Goal: Task Accomplishment & Management: Complete application form

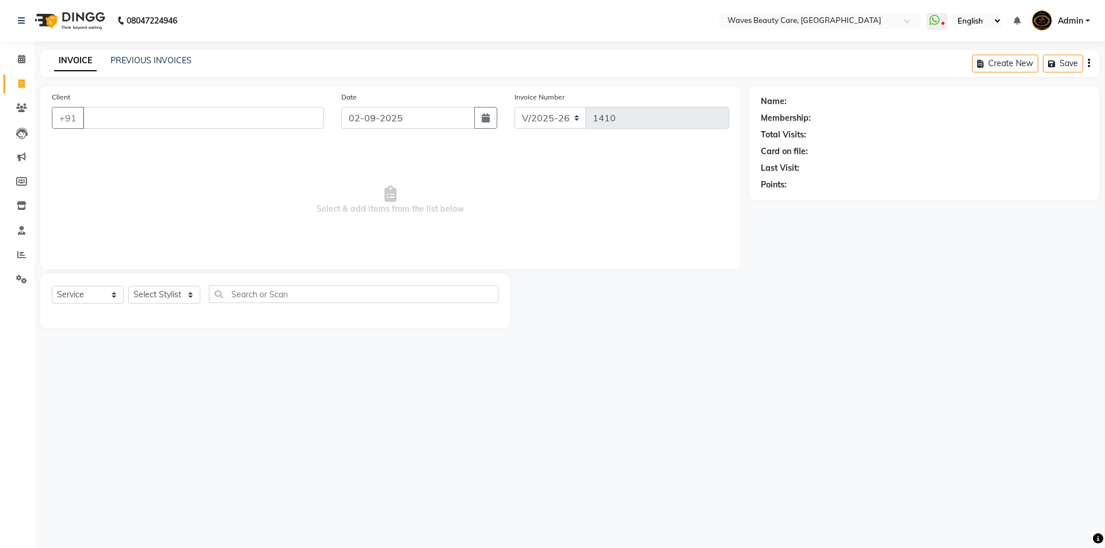
select select "5946"
select select "service"
click at [88, 119] on input "Client" at bounding box center [203, 118] width 241 height 22
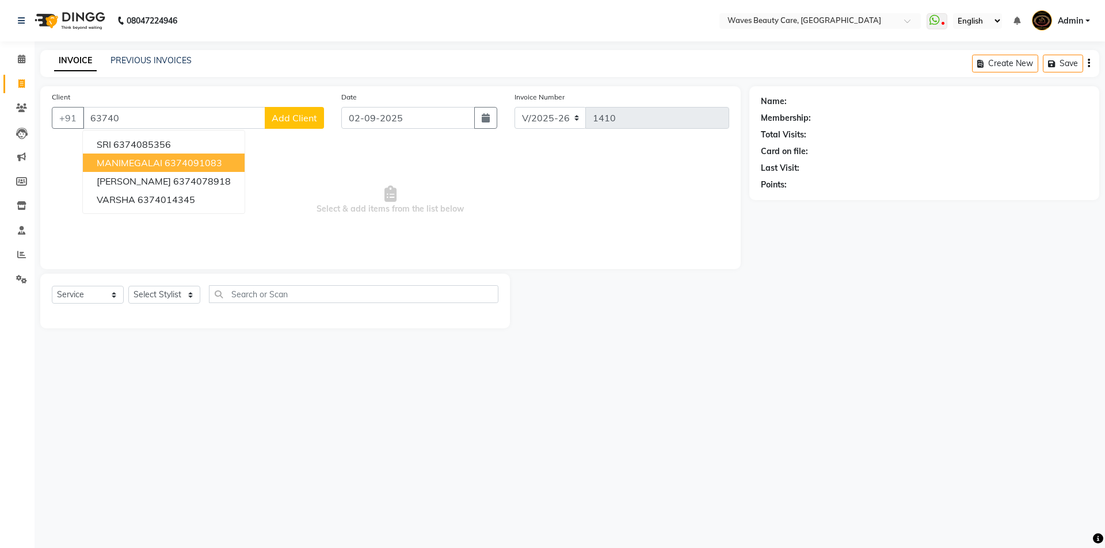
click at [169, 163] on ngb-highlight "6374091083" at bounding box center [194, 163] width 58 height 12
type input "6374091083"
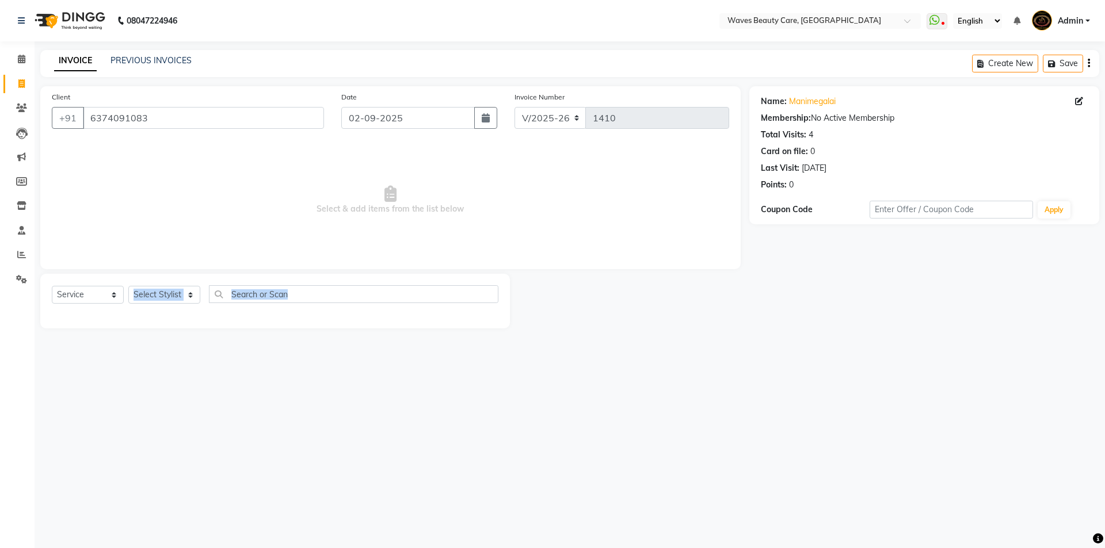
drag, startPoint x: 171, startPoint y: 326, endPoint x: 179, endPoint y: 343, distance: 19.8
click at [179, 343] on main "INVOICE PREVIOUS INVOICES Create New Save Client [PHONE_NUMBER] Date [DATE] Inv…" at bounding box center [570, 198] width 1070 height 296
click at [212, 227] on span "Select & add items from the list below" at bounding box center [390, 200] width 677 height 115
click at [177, 295] on select "Select Stylist ANJU DIVYA Yoganandhi [PERSON_NAME]" at bounding box center [164, 295] width 72 height 18
select select "66638"
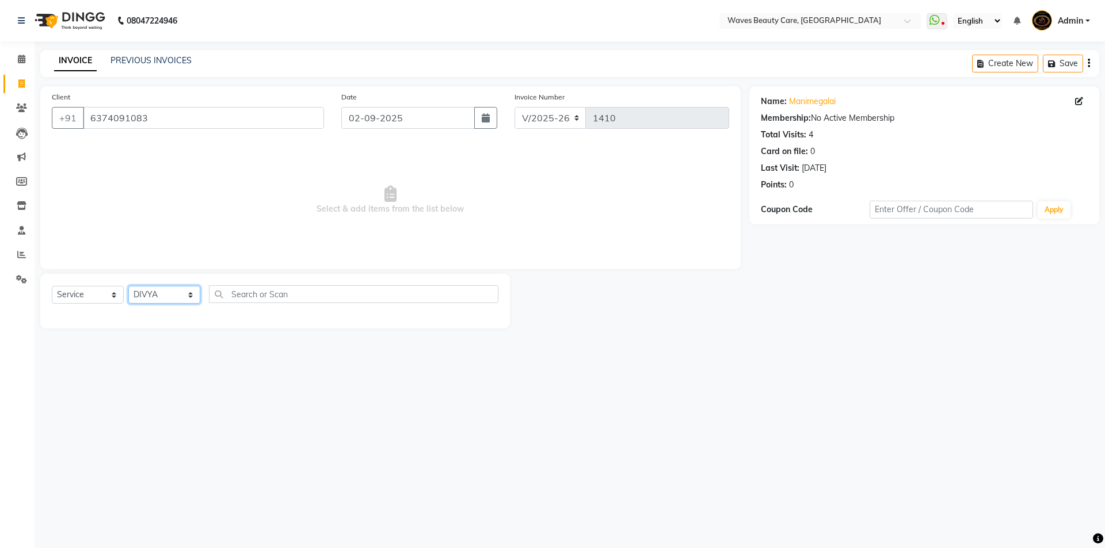
click at [128, 286] on select "Select Stylist ANJU DIVYA Yoganandhi [PERSON_NAME]" at bounding box center [164, 295] width 72 height 18
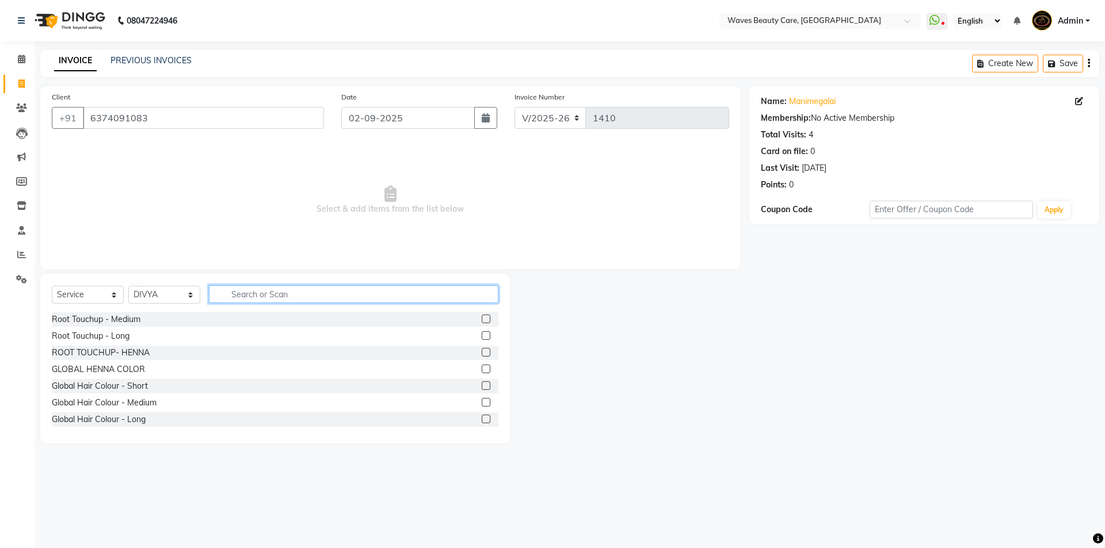
click at [251, 293] on input "text" at bounding box center [353, 294] width 289 height 18
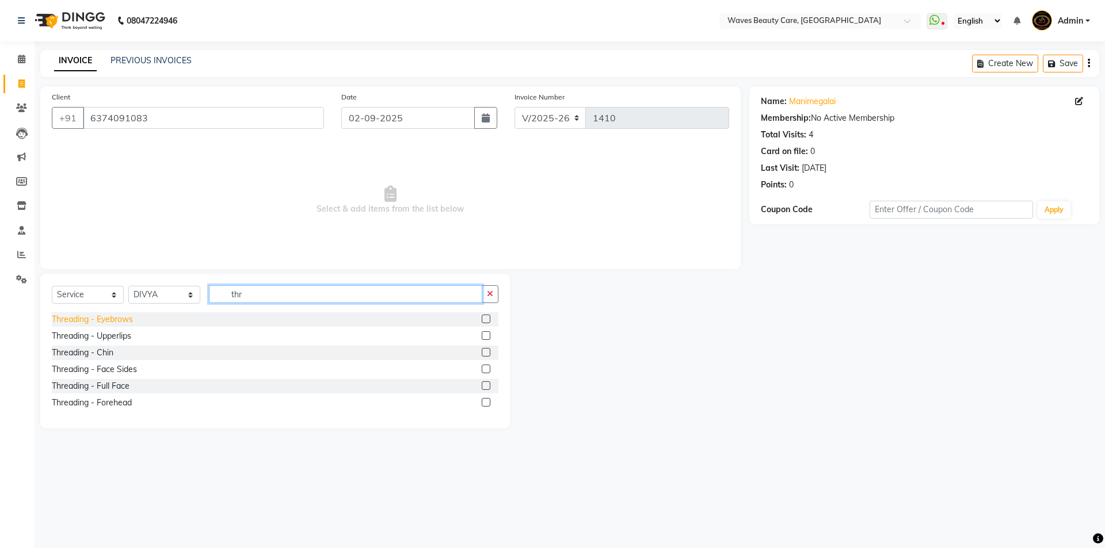
type input "thr"
click at [131, 320] on div "Threading - Eyebrows" at bounding box center [92, 320] width 81 height 12
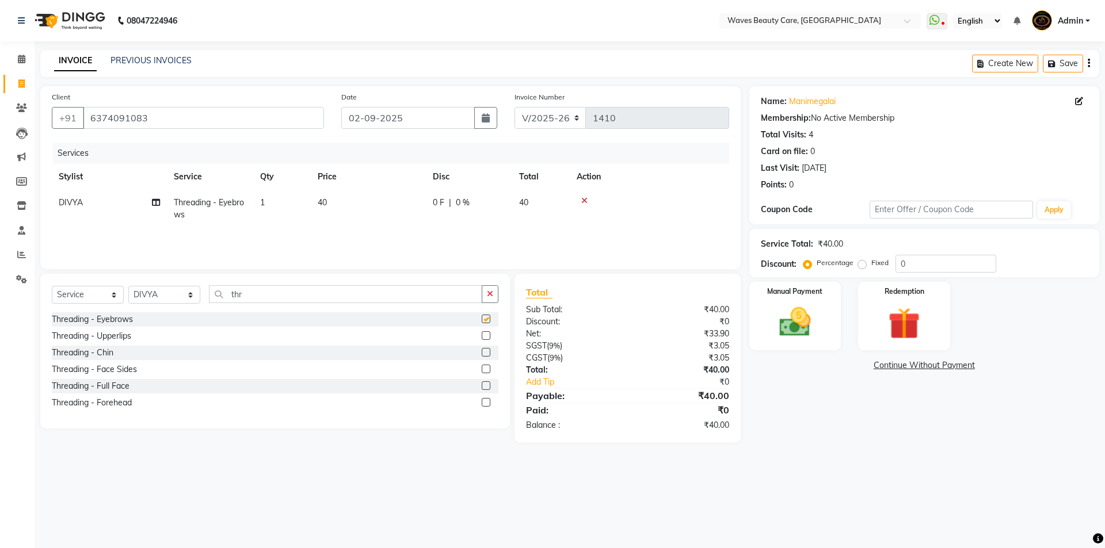
checkbox input "false"
click at [789, 335] on img at bounding box center [795, 322] width 54 height 38
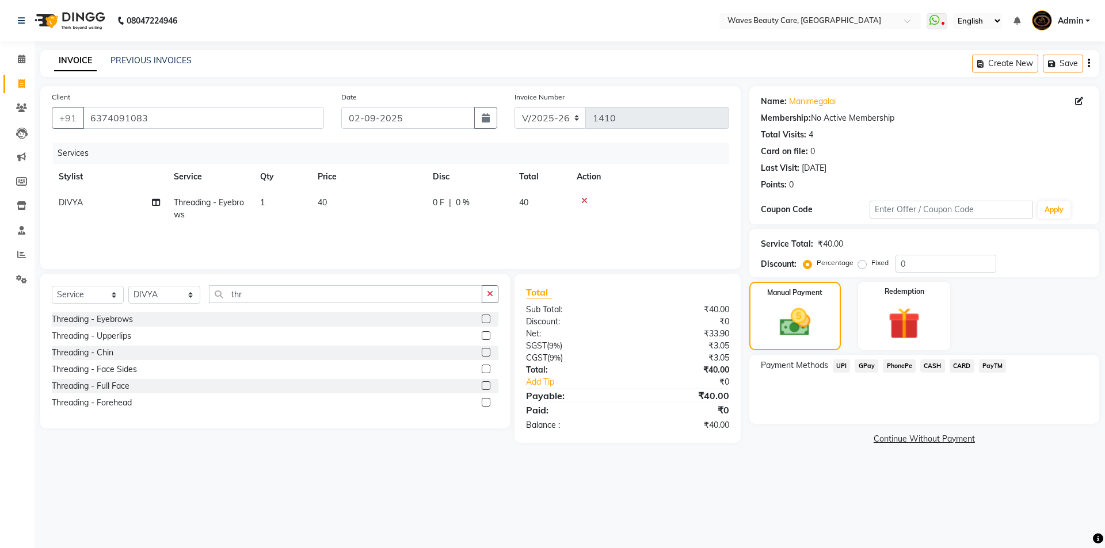
click at [923, 362] on span "CASH" at bounding box center [932, 366] width 25 height 13
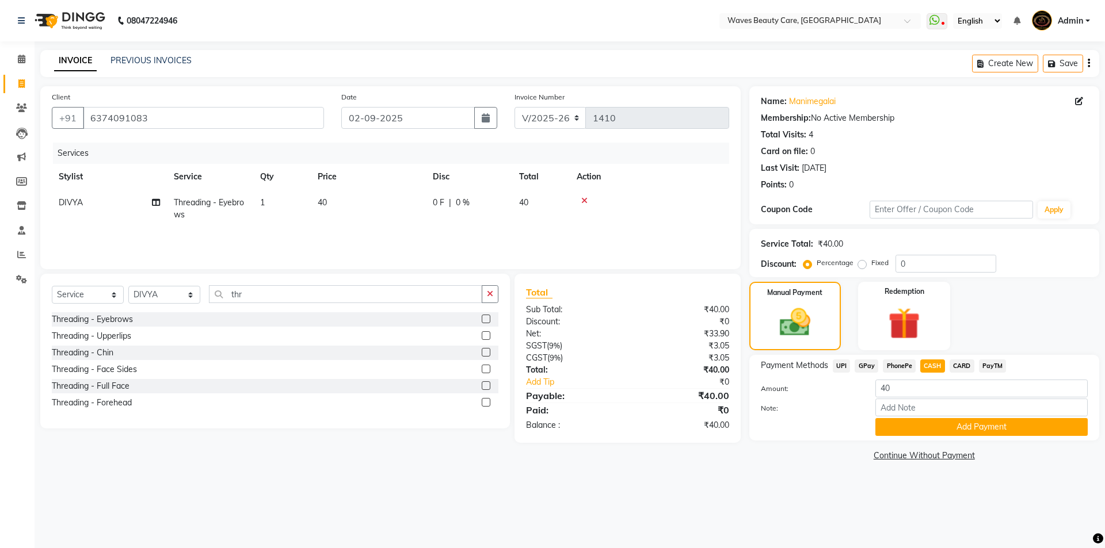
click at [926, 415] on div "Note:" at bounding box center [924, 409] width 344 height 20
click at [921, 433] on button "Add Payment" at bounding box center [981, 427] width 212 height 18
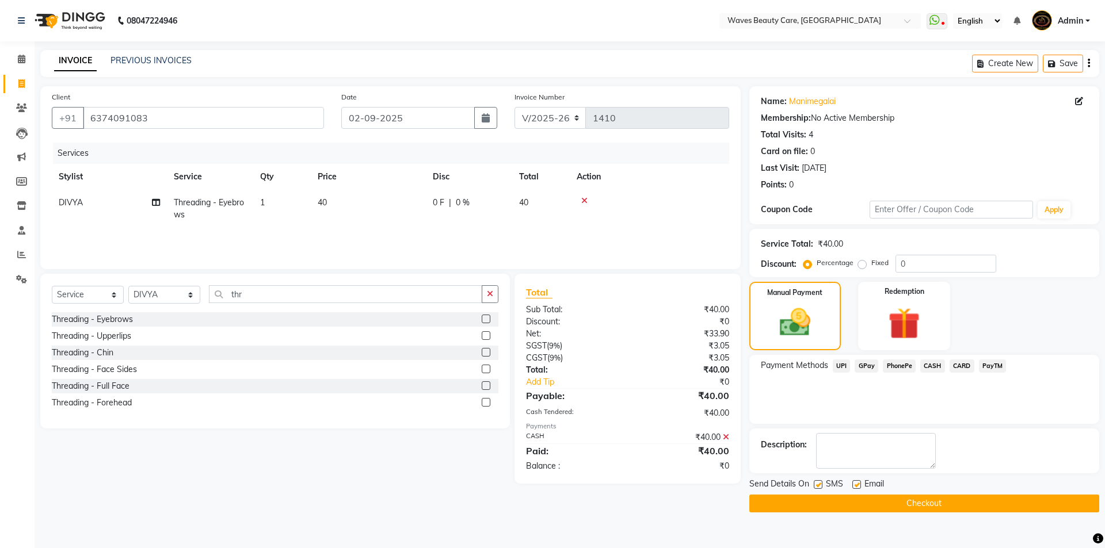
click at [887, 499] on button "Checkout" at bounding box center [924, 504] width 350 height 18
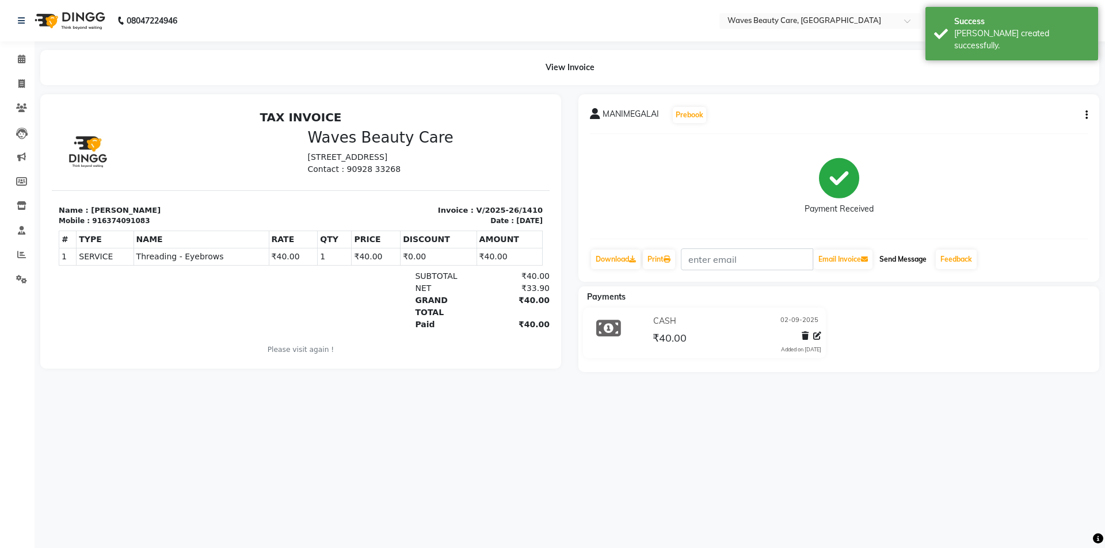
click at [903, 261] on button "Send Message" at bounding box center [902, 260] width 56 height 20
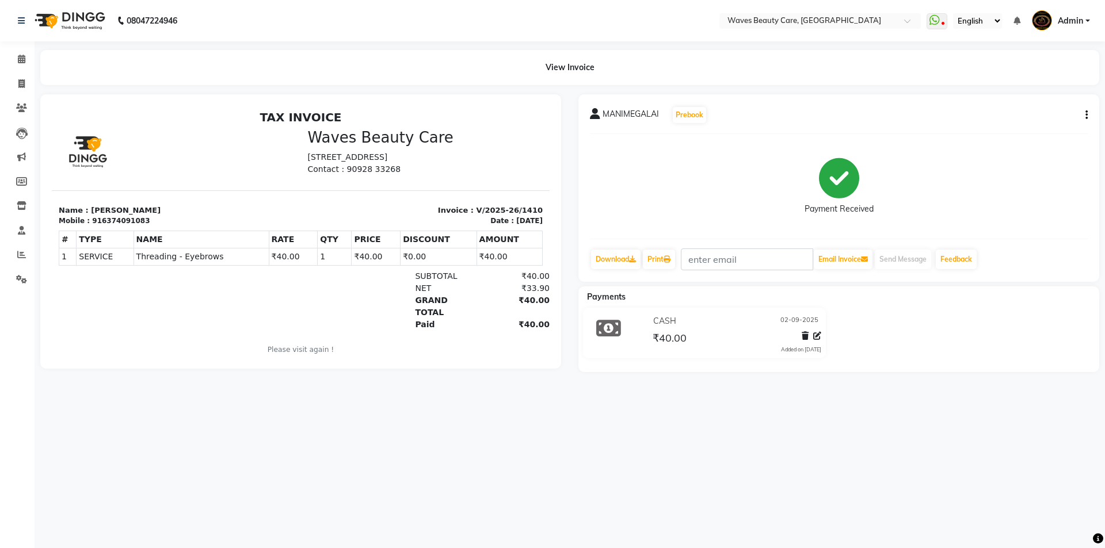
click at [61, 312] on div at bounding box center [139, 300] width 161 height 60
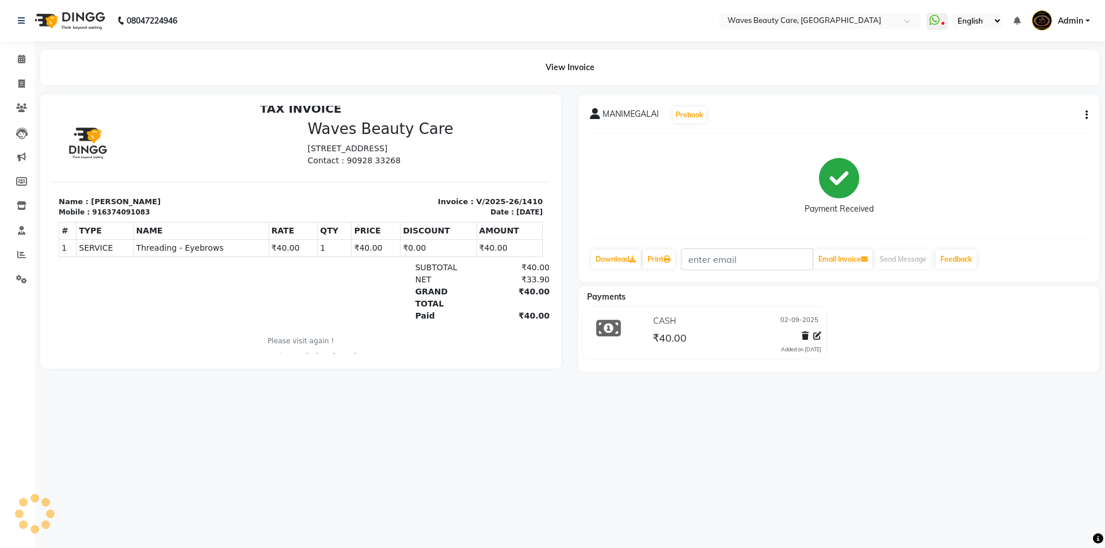
scroll to position [9, 0]
click at [20, 83] on icon at bounding box center [21, 83] width 6 height 9
select select "5946"
select select "service"
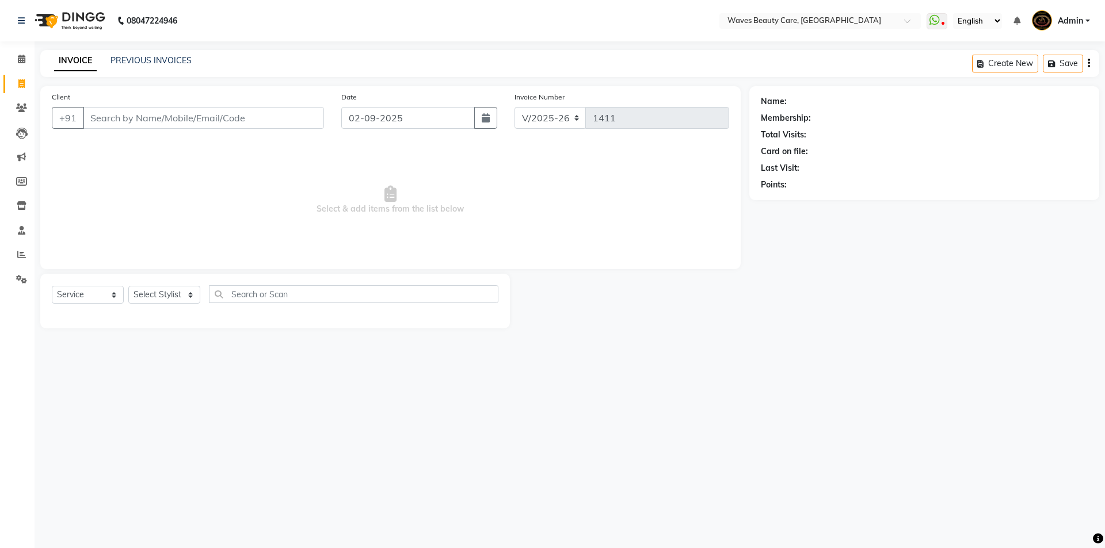
click at [164, 118] on input "Client" at bounding box center [203, 118] width 241 height 22
type input "6"
click at [188, 145] on button "ALLIRANI 77777 7777" at bounding box center [146, 144] width 126 height 18
type input "777777777"
click at [175, 297] on select "Select Stylist ANJU DIVYA Yoganandhi [PERSON_NAME]" at bounding box center [164, 295] width 72 height 18
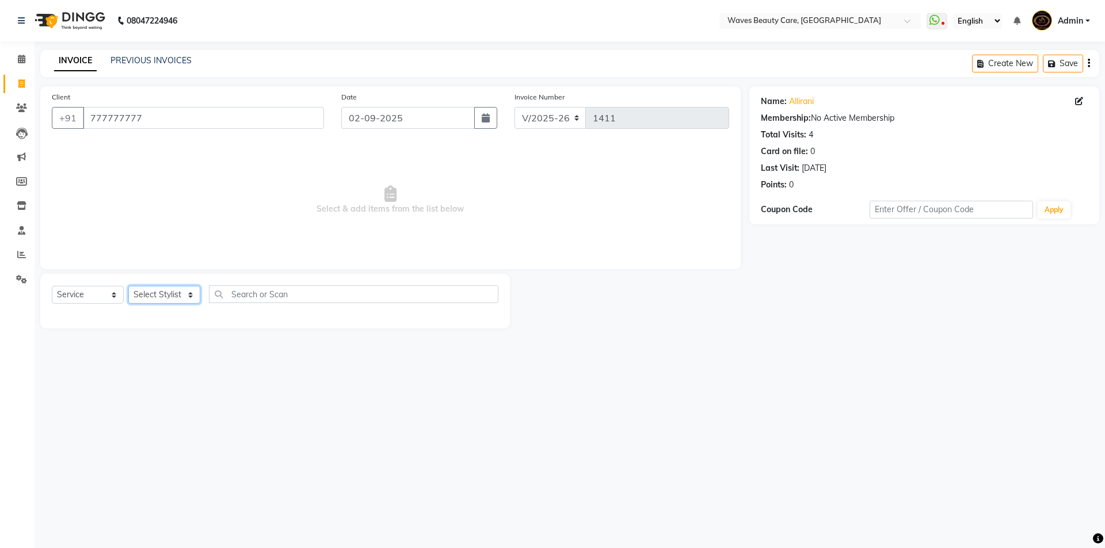
select select "66638"
click at [128, 286] on select "Select Stylist ANJU DIVYA Yoganandhi [PERSON_NAME]" at bounding box center [164, 295] width 72 height 18
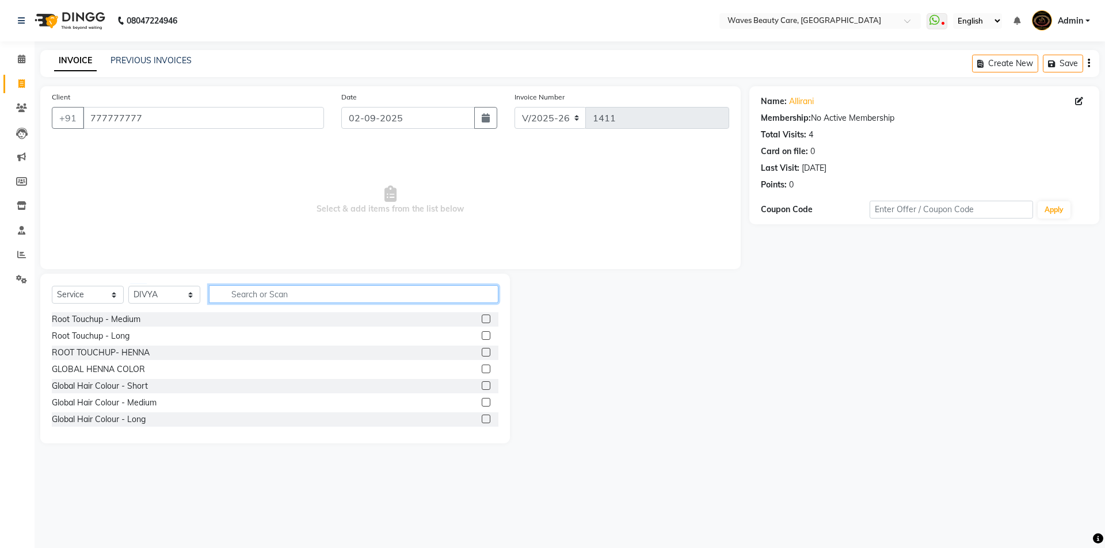
click at [242, 296] on input "text" at bounding box center [353, 294] width 289 height 18
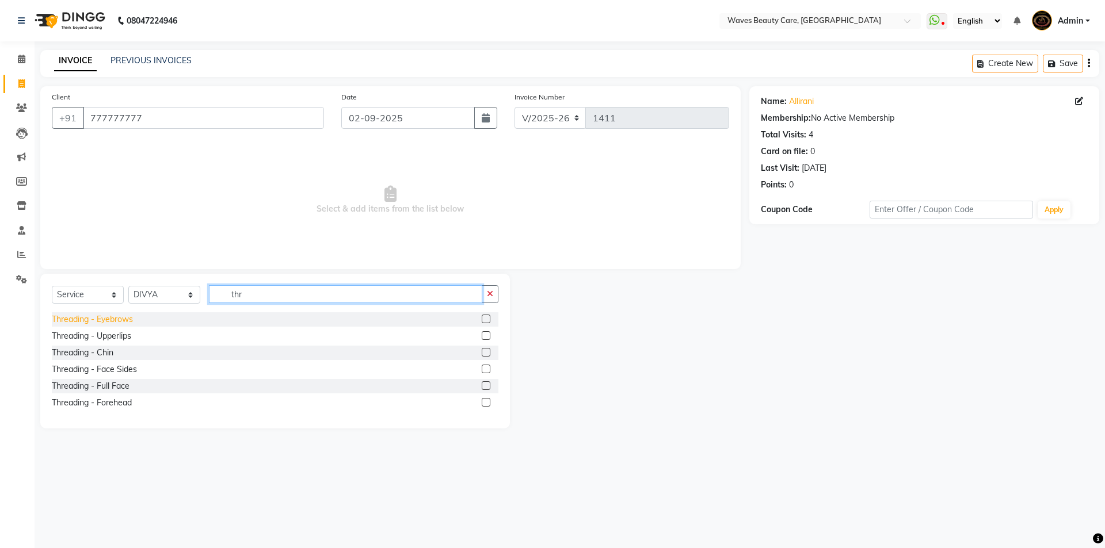
type input "thr"
click at [113, 315] on div "Threading - Eyebrows" at bounding box center [92, 320] width 81 height 12
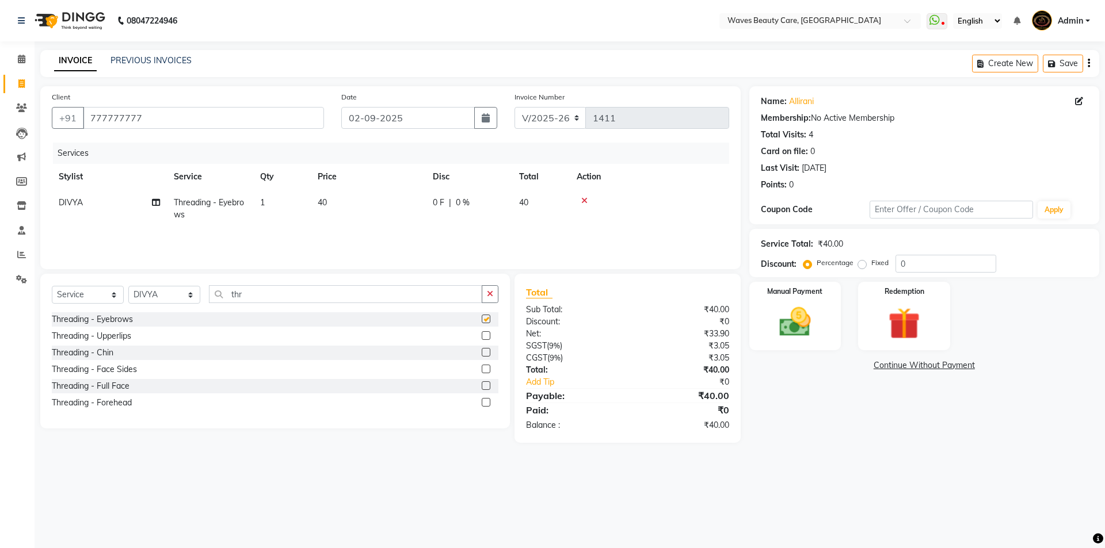
checkbox input "false"
click at [787, 327] on img at bounding box center [795, 322] width 54 height 38
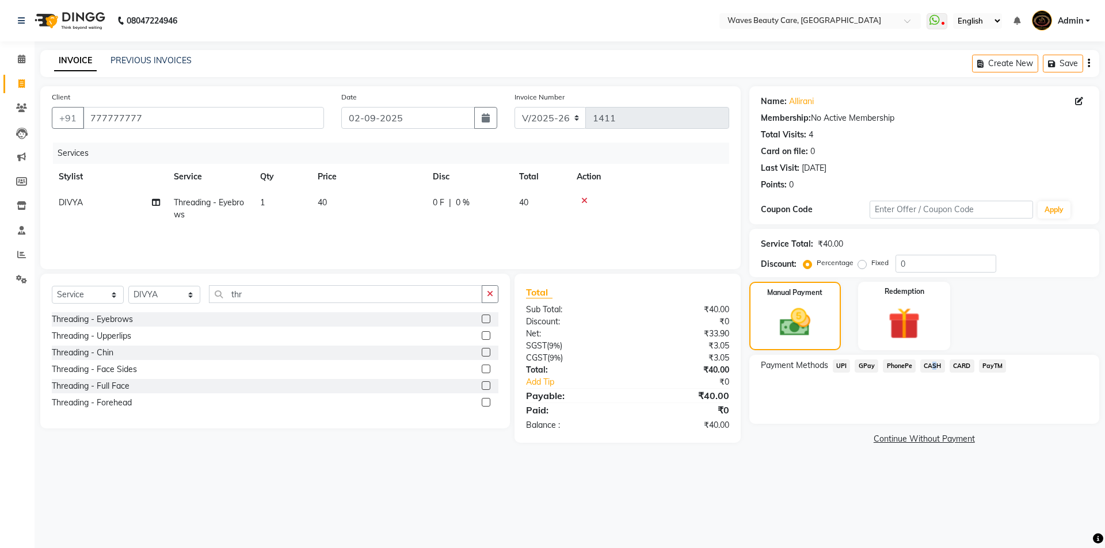
click at [931, 367] on span "CASH" at bounding box center [932, 366] width 25 height 13
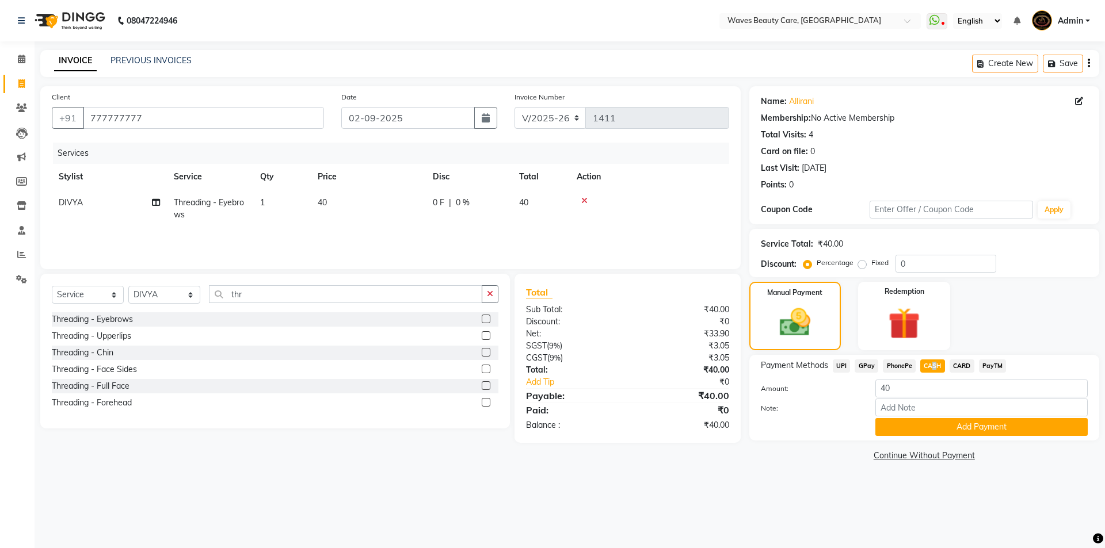
drag, startPoint x: 901, startPoint y: 422, endPoint x: 919, endPoint y: 402, distance: 26.9
click at [904, 419] on button "Add Payment" at bounding box center [981, 427] width 212 height 18
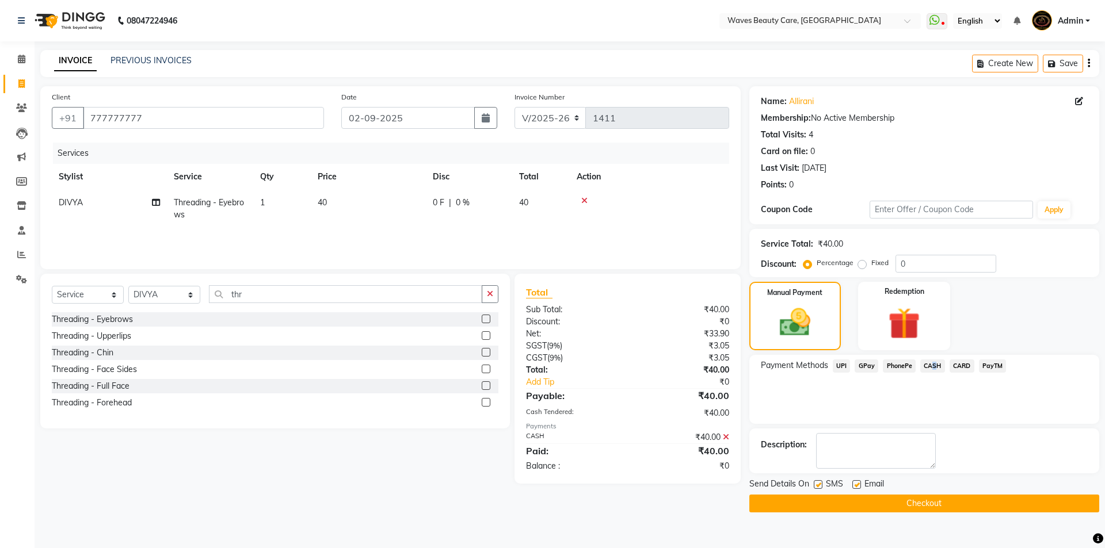
click at [903, 505] on button "Checkout" at bounding box center [924, 504] width 350 height 18
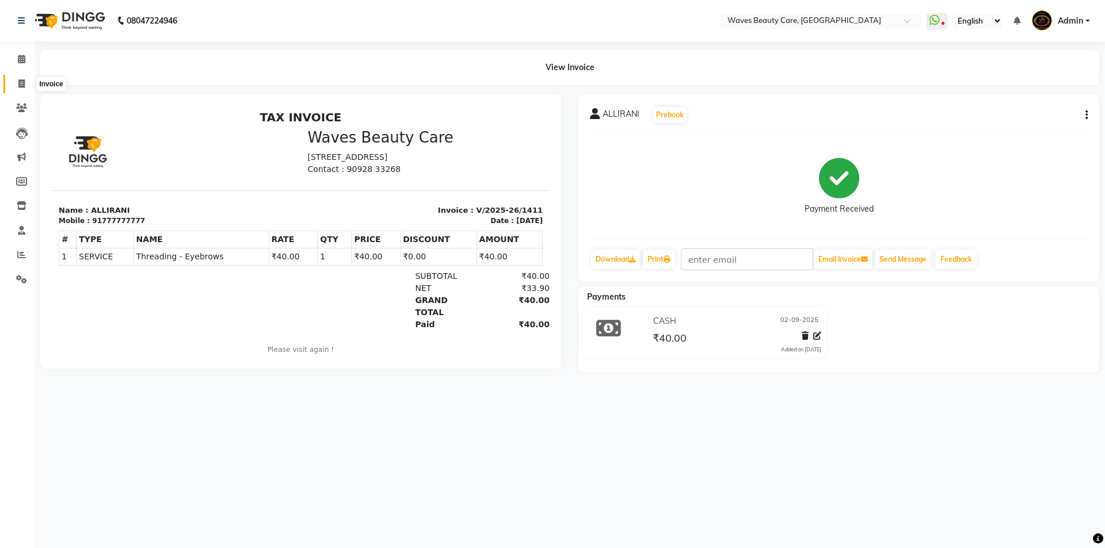
click at [18, 82] on span at bounding box center [22, 84] width 20 height 13
select select "service"
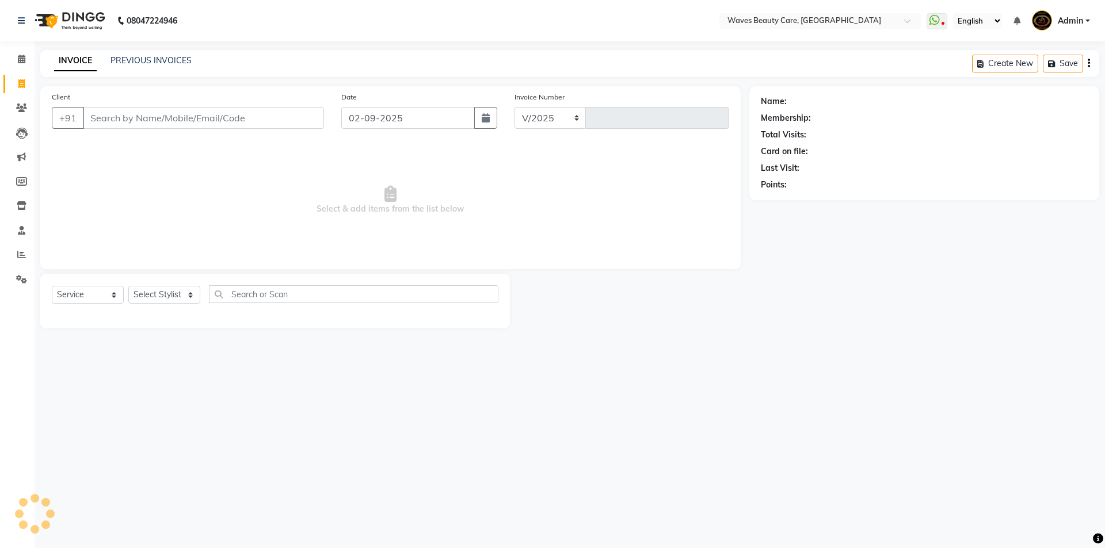
select select "5946"
type input "1412"
click at [127, 119] on input "Client" at bounding box center [203, 118] width 241 height 22
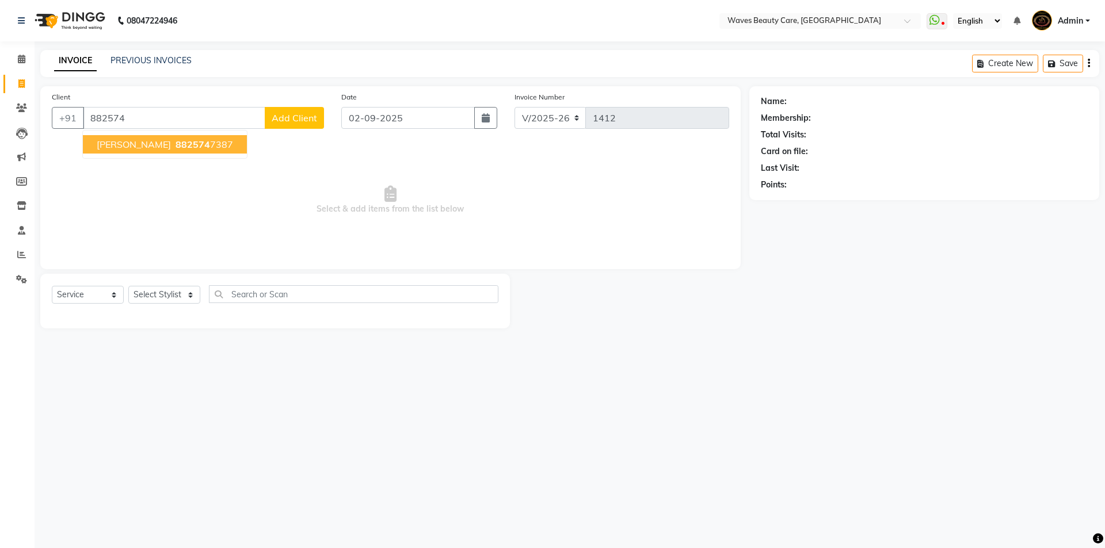
click at [173, 143] on ngb-highlight "882574 7387" at bounding box center [203, 145] width 60 height 12
type input "8825747387"
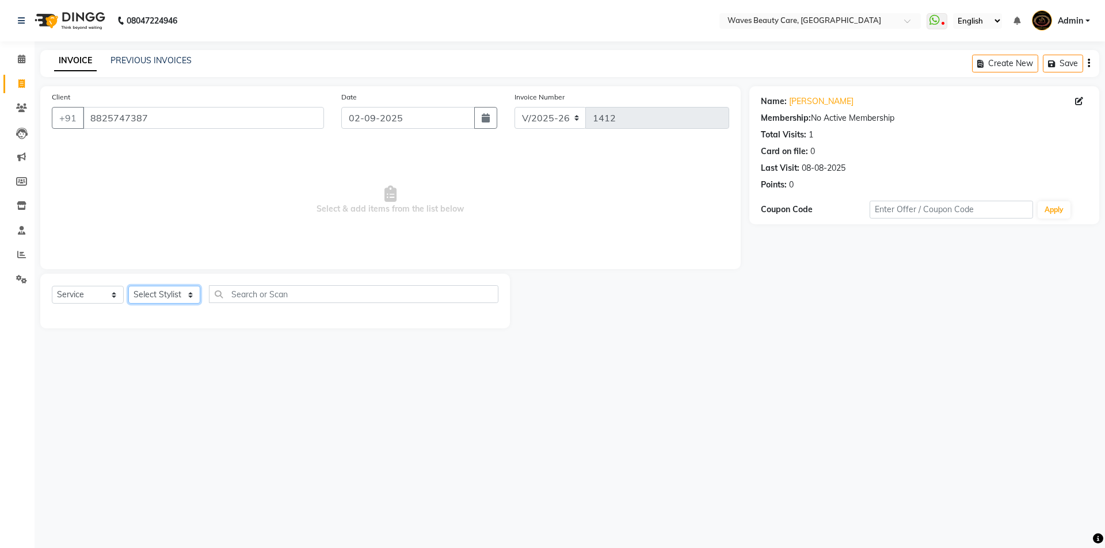
click at [176, 290] on select "Select Stylist ANJU DIVYA Yoganandhi [PERSON_NAME]" at bounding box center [164, 295] width 72 height 18
select select "66638"
click at [128, 286] on select "Select Stylist ANJU DIVYA Yoganandhi [PERSON_NAME]" at bounding box center [164, 295] width 72 height 18
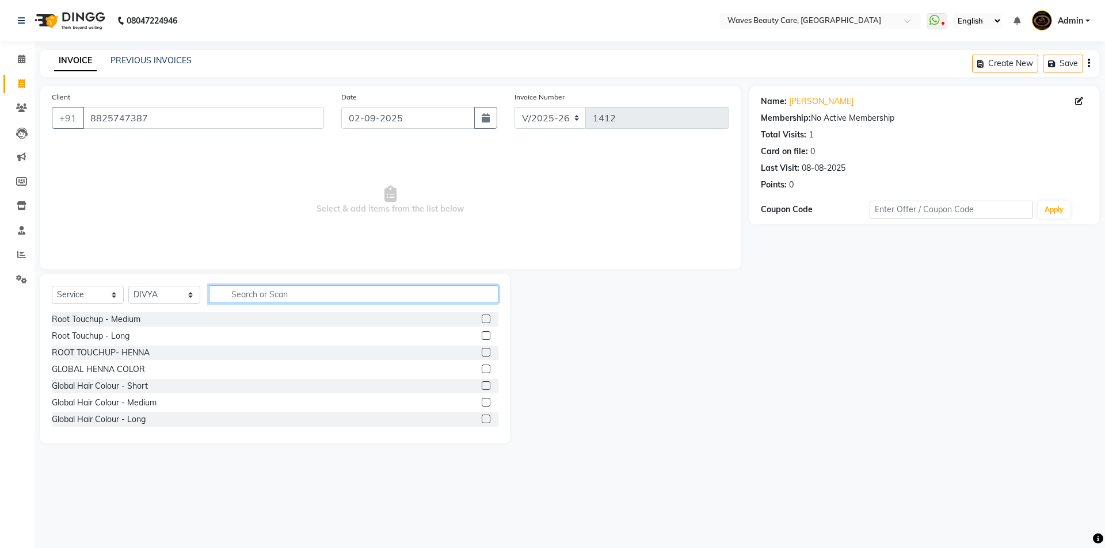
click at [241, 298] on input "text" at bounding box center [353, 294] width 289 height 18
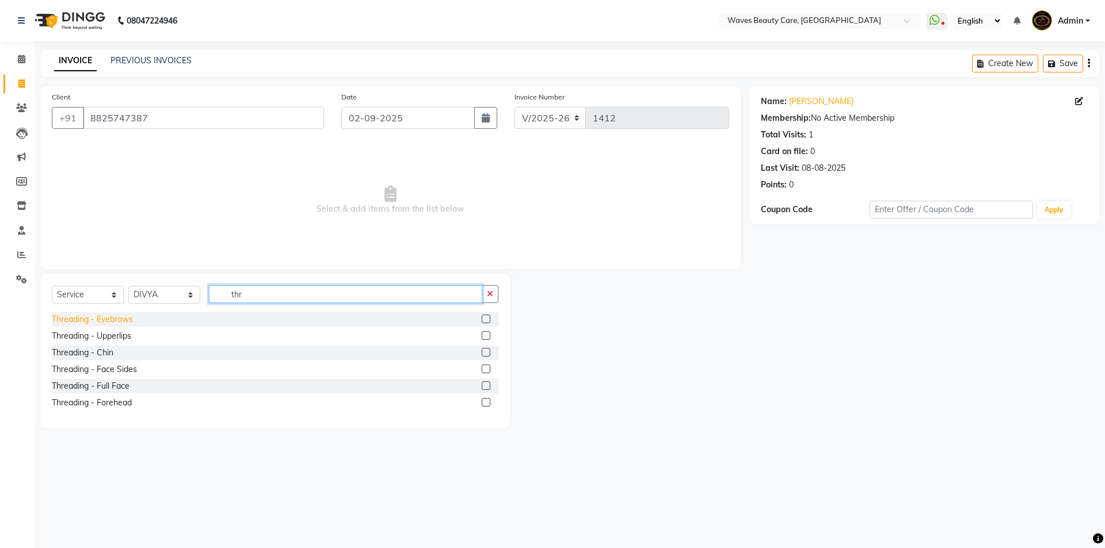
type input "thr"
click at [90, 320] on div "Threading - Eyebrows" at bounding box center [92, 320] width 81 height 12
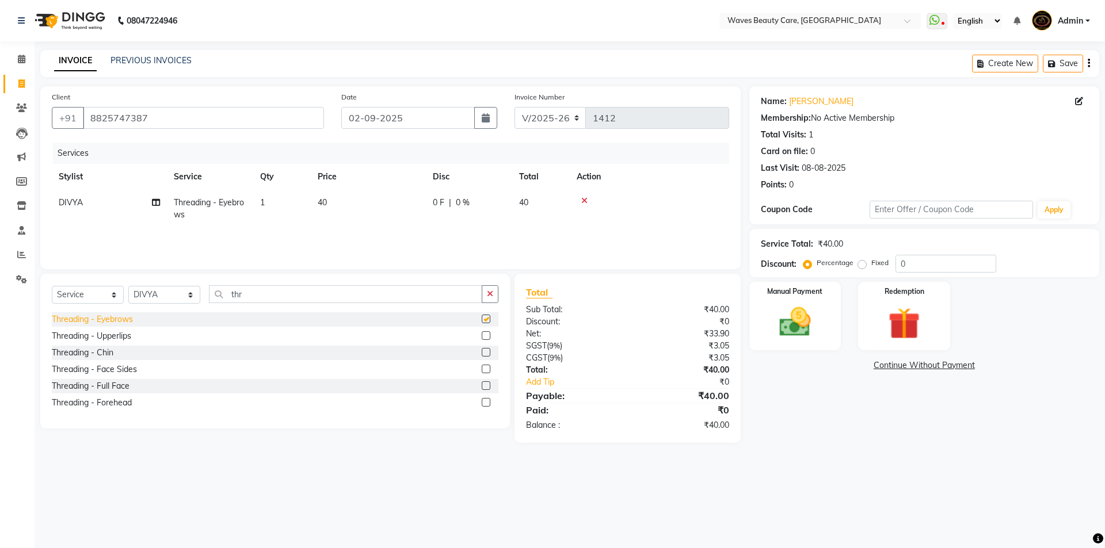
checkbox input "false"
click at [112, 349] on div "Threading - Chin" at bounding box center [83, 353] width 62 height 12
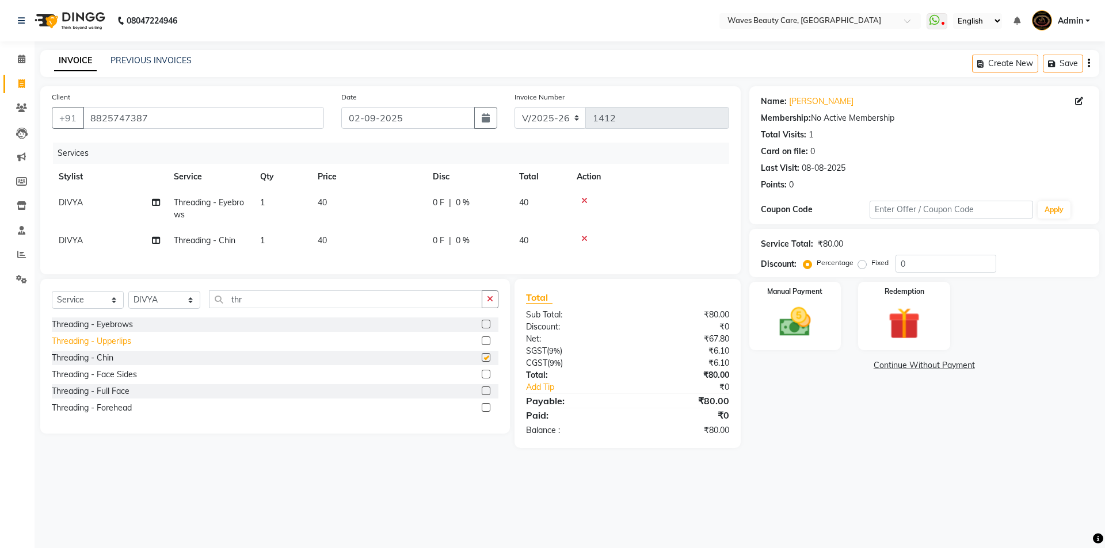
checkbox input "false"
click at [330, 234] on td "40" at bounding box center [368, 241] width 115 height 26
select select "66638"
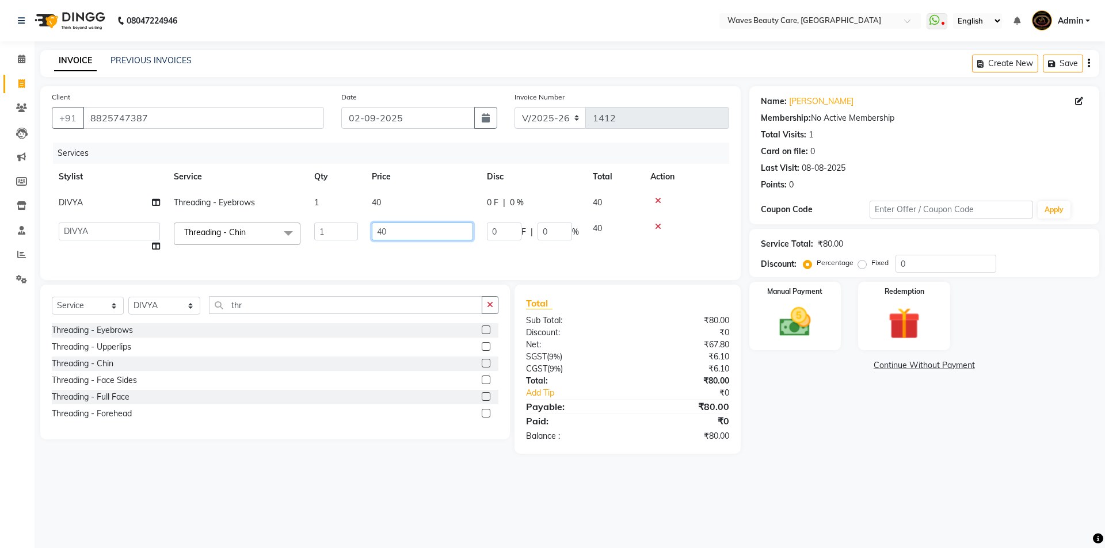
click at [426, 227] on input "40" at bounding box center [422, 232] width 101 height 18
type input "4"
type input "30"
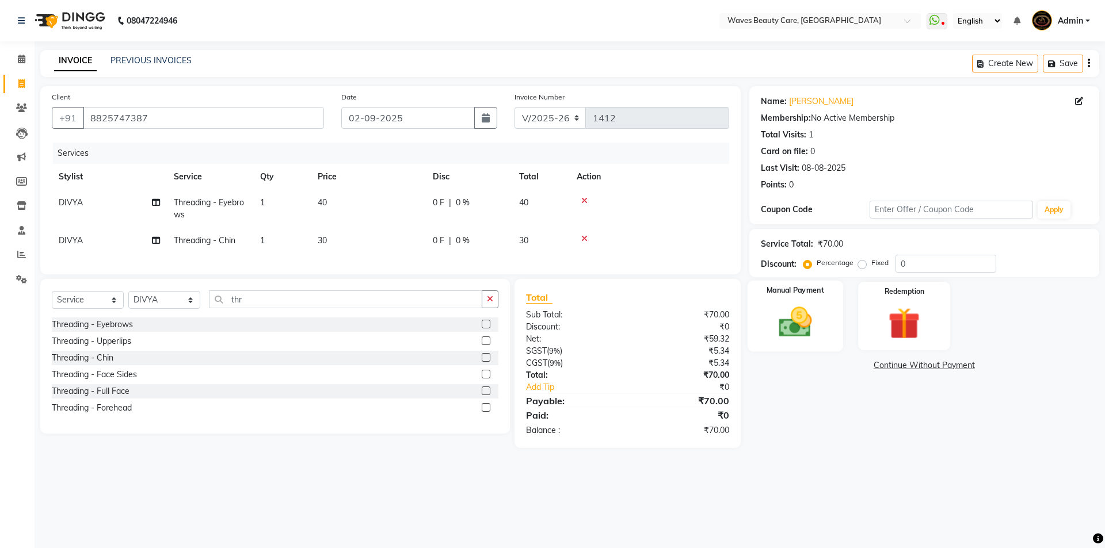
click at [777, 315] on img at bounding box center [795, 322] width 54 height 38
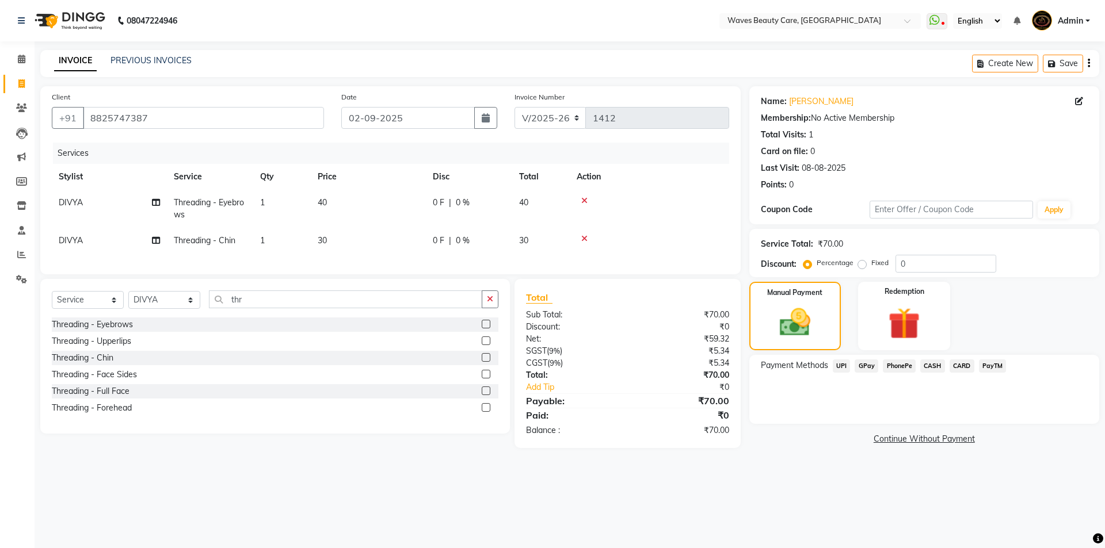
click at [927, 368] on span "CASH" at bounding box center [932, 366] width 25 height 13
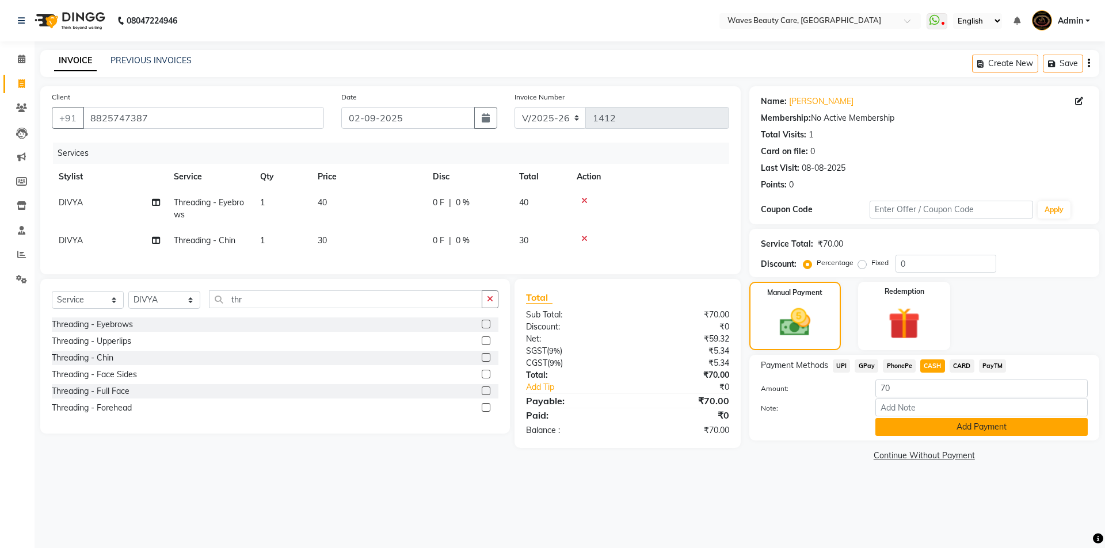
click at [924, 427] on button "Add Payment" at bounding box center [981, 427] width 212 height 18
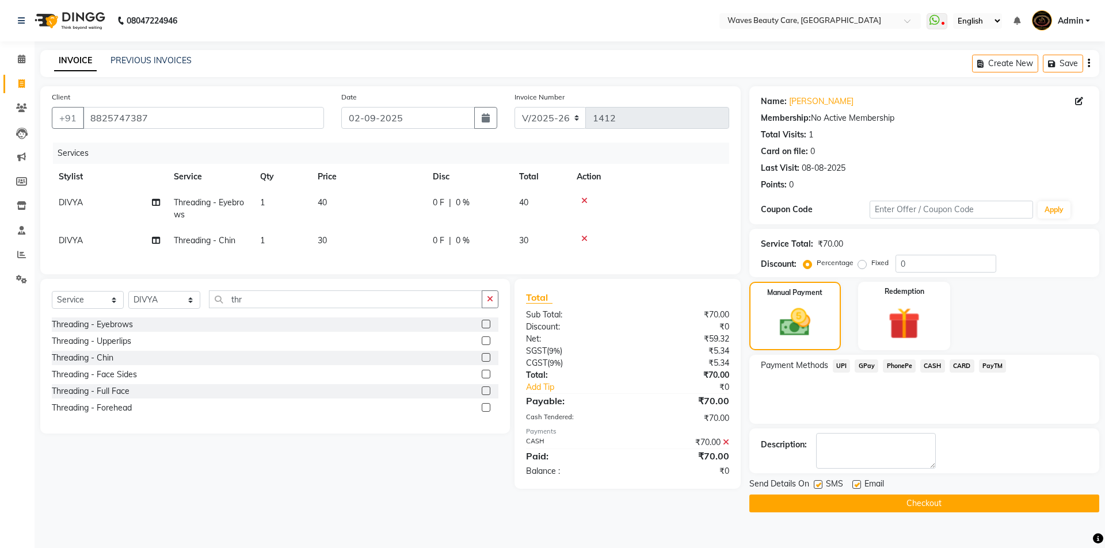
click at [915, 504] on button "Checkout" at bounding box center [924, 504] width 350 height 18
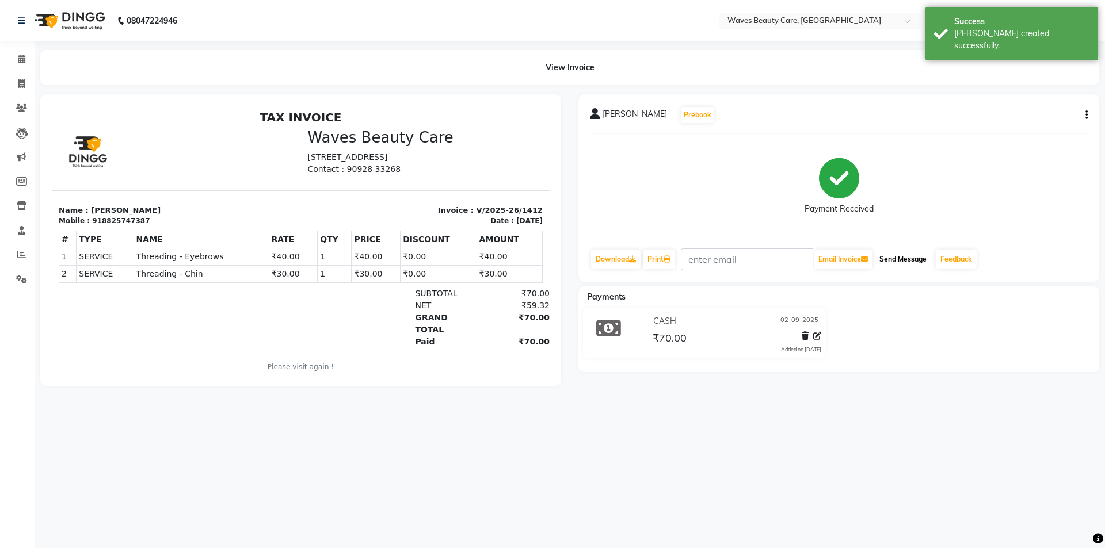
click at [925, 261] on button "Send Message" at bounding box center [902, 260] width 56 height 20
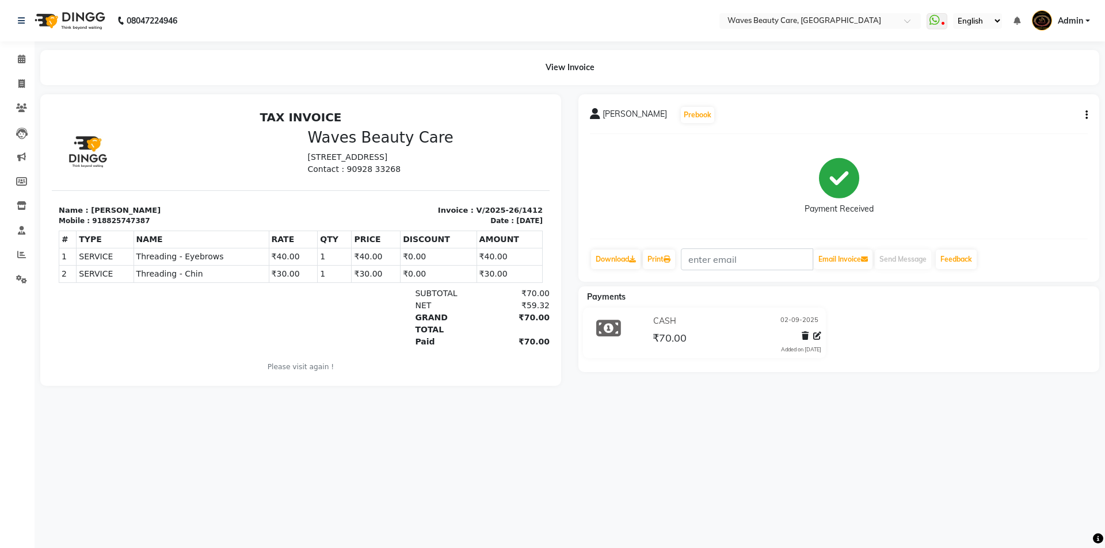
click at [1085, 468] on div "08047224946 Select Location × Waves Beauty Care, Chengalpet Road WhatsApp Statu…" at bounding box center [552, 274] width 1105 height 548
click at [23, 82] on icon at bounding box center [21, 83] width 6 height 9
select select "service"
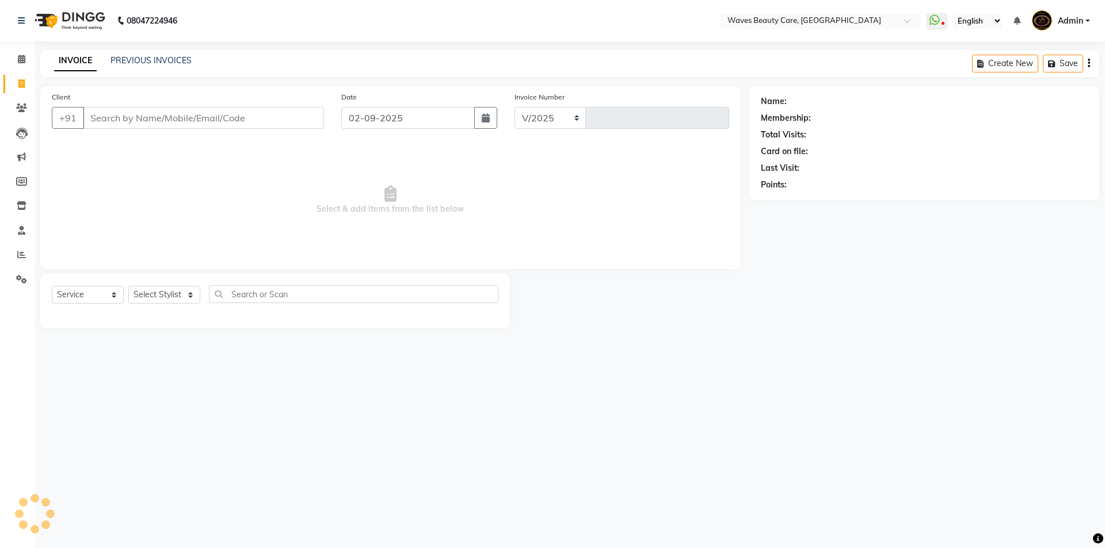
select select "5946"
type input "1413"
click at [116, 114] on input "Client" at bounding box center [203, 118] width 241 height 22
type input "7540077139"
click at [301, 117] on span "Add Client" at bounding box center [294, 118] width 45 height 12
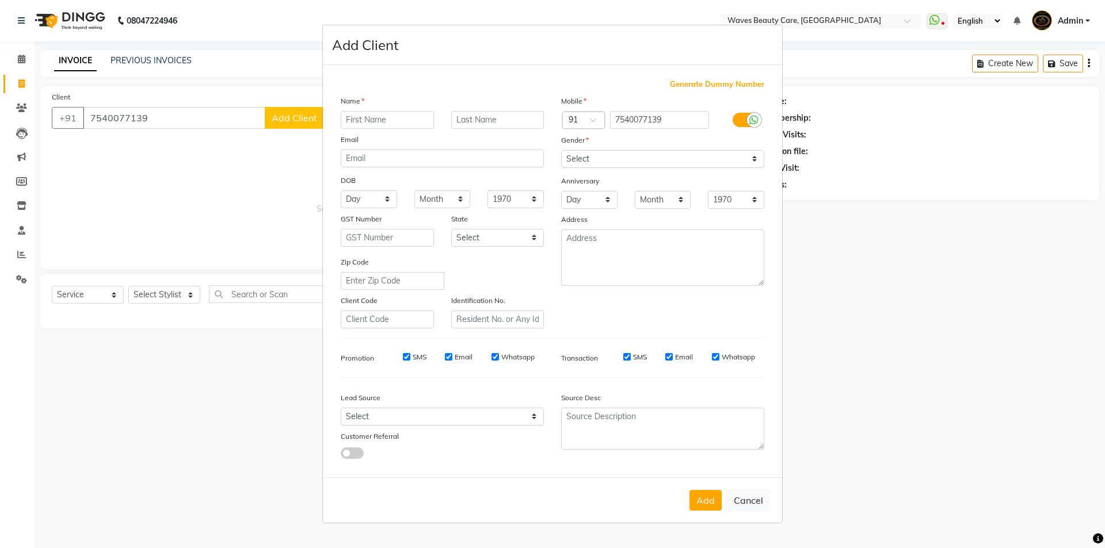
click at [366, 113] on input "text" at bounding box center [387, 120] width 93 height 18
type input "m"
type input "MAALA"
click at [677, 158] on select "Select [DEMOGRAPHIC_DATA] [DEMOGRAPHIC_DATA] Other Prefer Not To Say" at bounding box center [662, 159] width 203 height 18
select select "[DEMOGRAPHIC_DATA]"
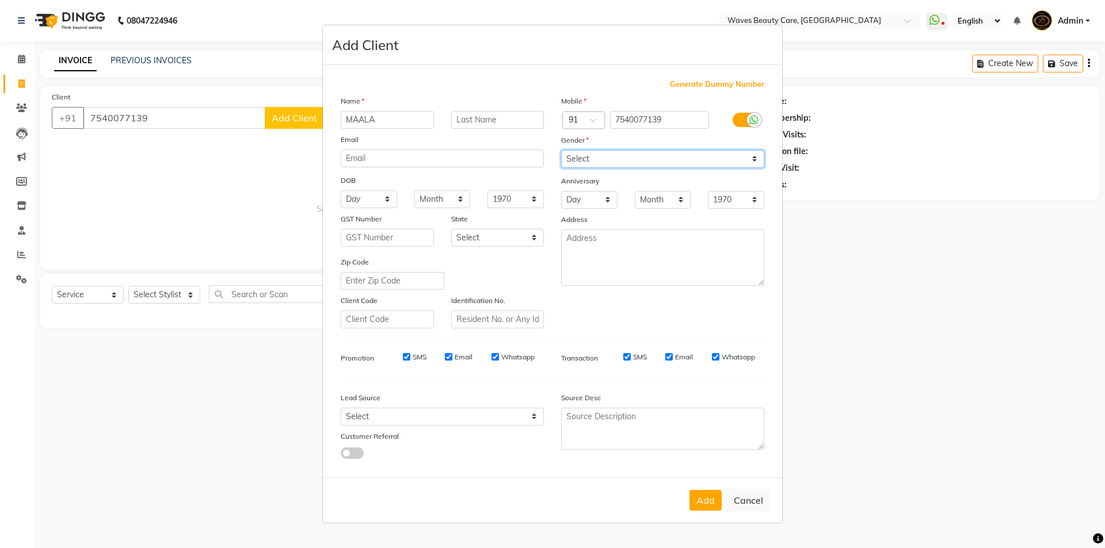
click at [561, 150] on select "Select [DEMOGRAPHIC_DATA] [DEMOGRAPHIC_DATA] Other Prefer Not To Say" at bounding box center [662, 159] width 203 height 18
drag, startPoint x: 711, startPoint y: 510, endPoint x: 667, endPoint y: 503, distance: 43.8
click at [709, 510] on button "Add" at bounding box center [705, 500] width 32 height 21
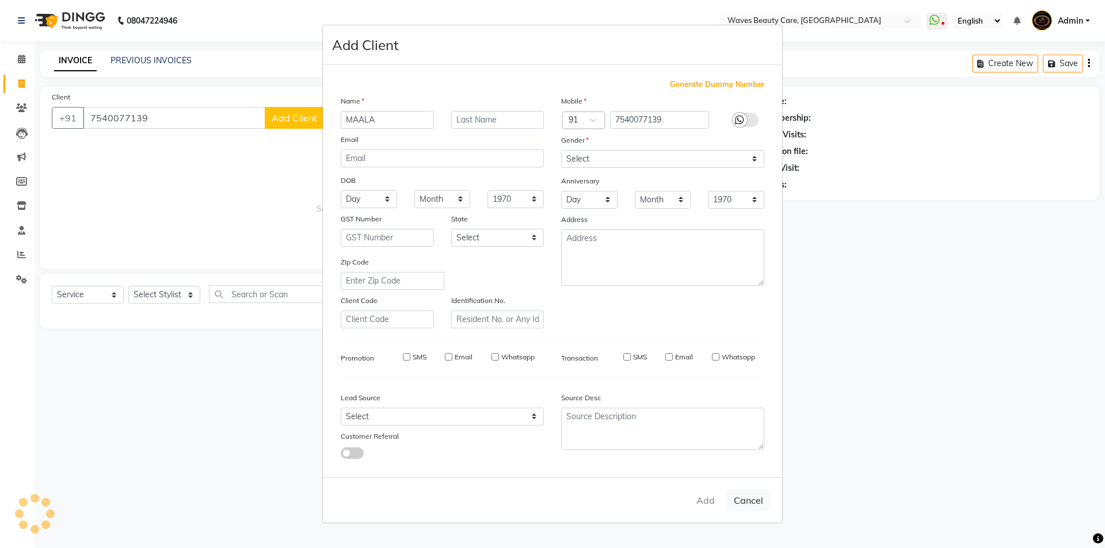
select select
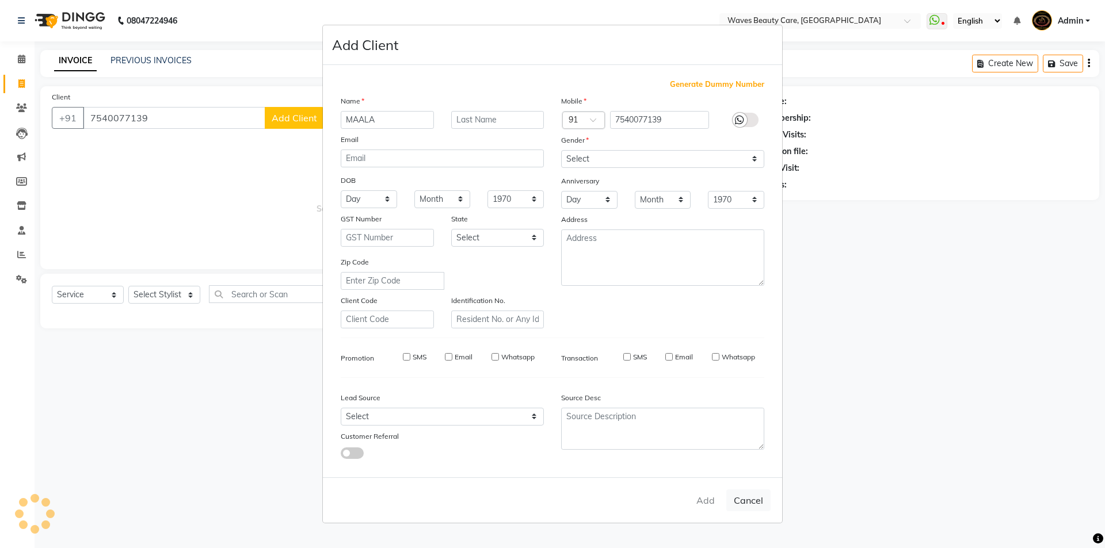
select select
checkbox input "false"
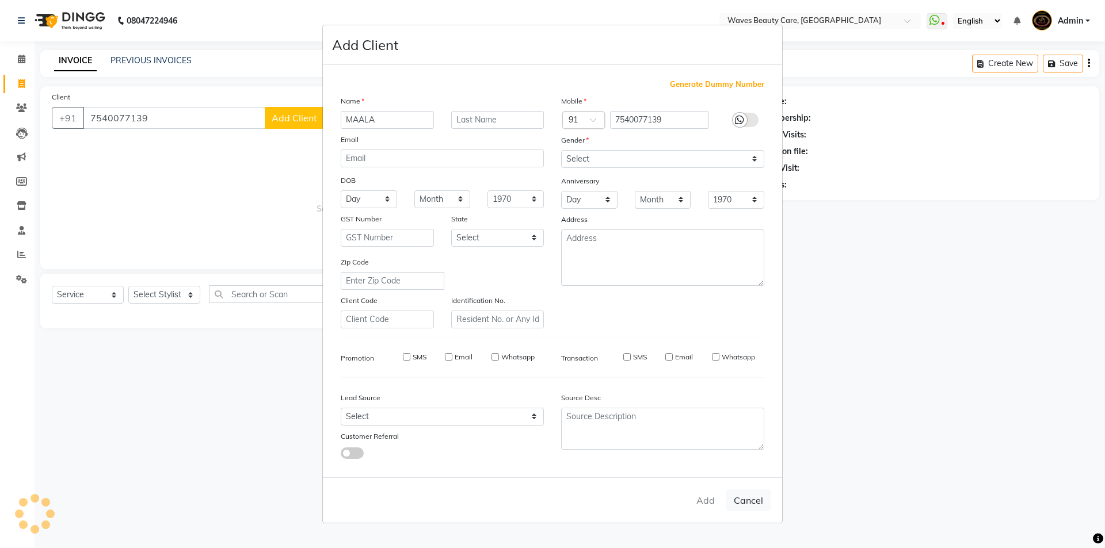
checkbox input "false"
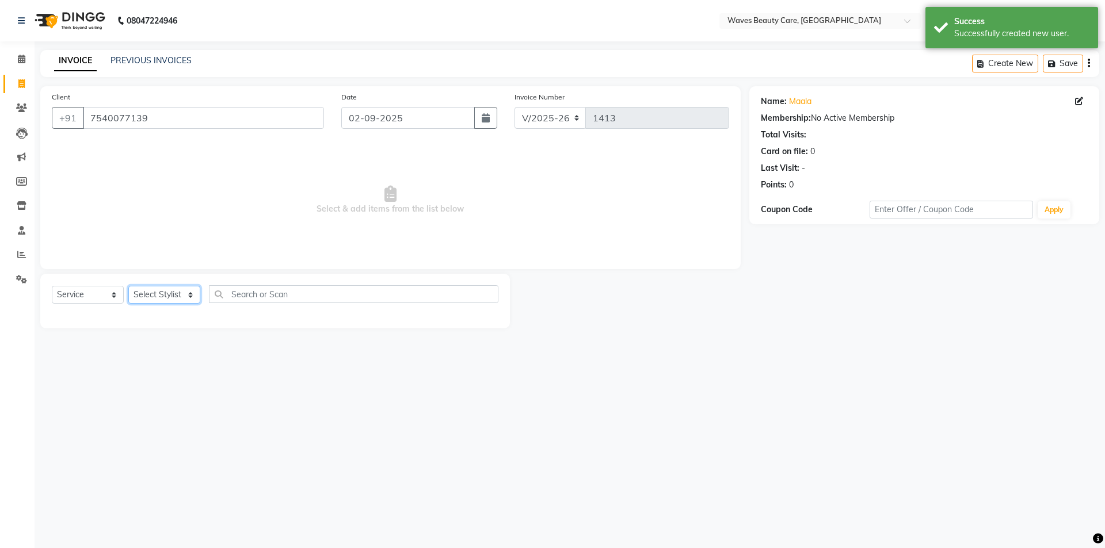
click at [150, 302] on select "Select Stylist ANJU DIVYA Yoganandhi [PERSON_NAME]" at bounding box center [164, 295] width 72 height 18
select select "42275"
click at [128, 286] on select "Select Stylist ANJU DIVYA Yoganandhi [PERSON_NAME]" at bounding box center [164, 295] width 72 height 18
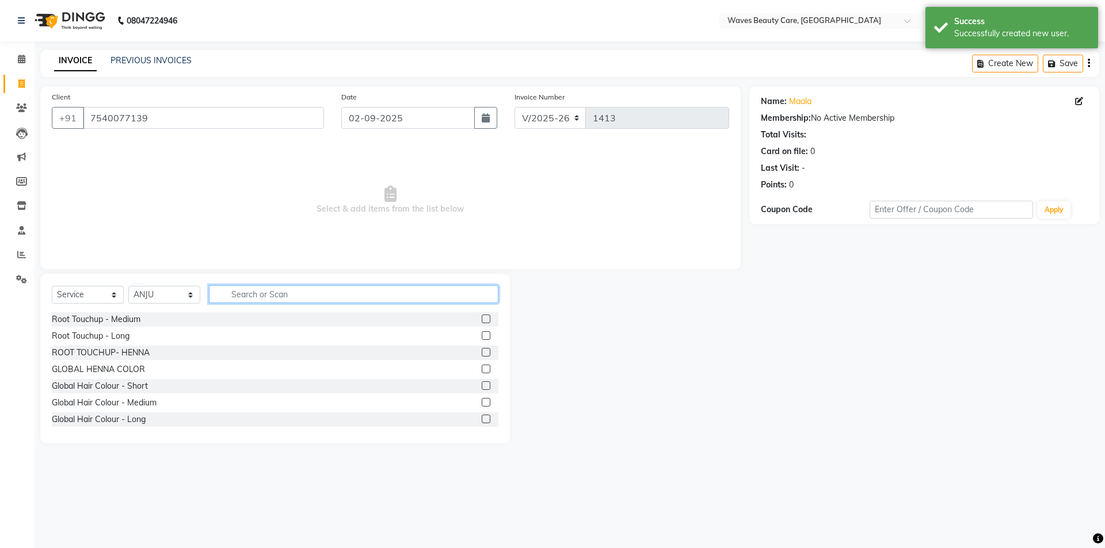
click at [235, 293] on input "text" at bounding box center [353, 294] width 289 height 18
type input "THRE"
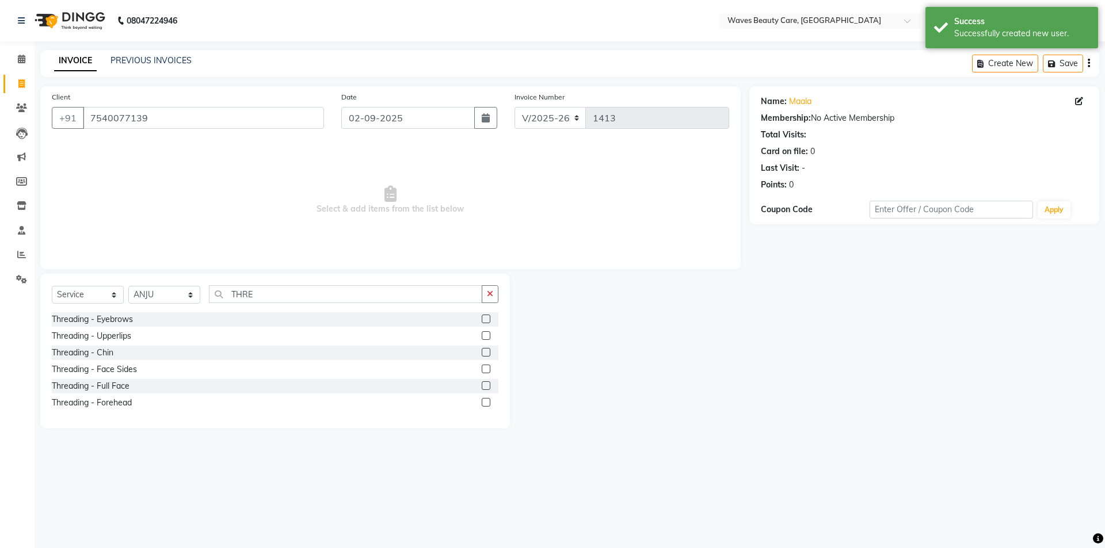
click at [485, 321] on label at bounding box center [486, 319] width 9 height 9
click at [485, 321] on input "checkbox" at bounding box center [485, 319] width 7 height 7
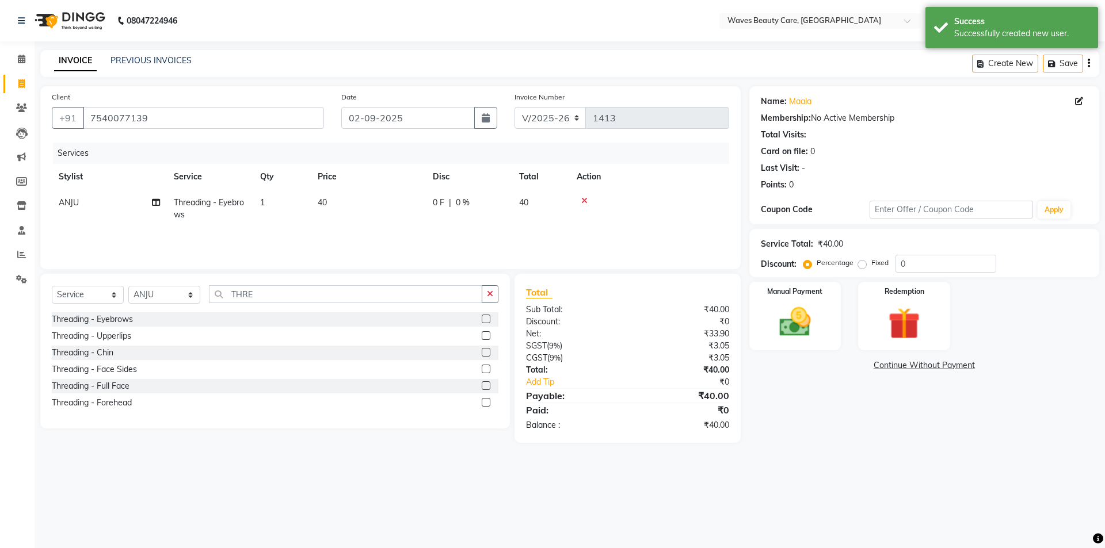
checkbox input "false"
click at [484, 327] on div "Threading - Eyebrows Threading - Upperlips Threading - Chin Threading - Face Si…" at bounding box center [275, 362] width 446 height 100
click at [747, 326] on div "Manual Payment Redemption" at bounding box center [923, 316] width 367 height 68
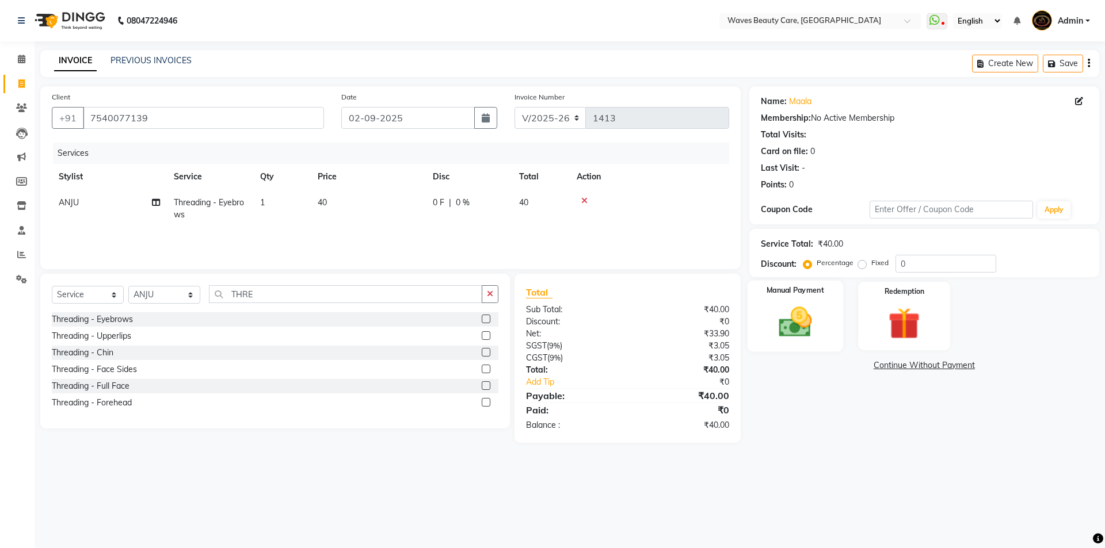
click at [782, 316] on img at bounding box center [795, 322] width 54 height 38
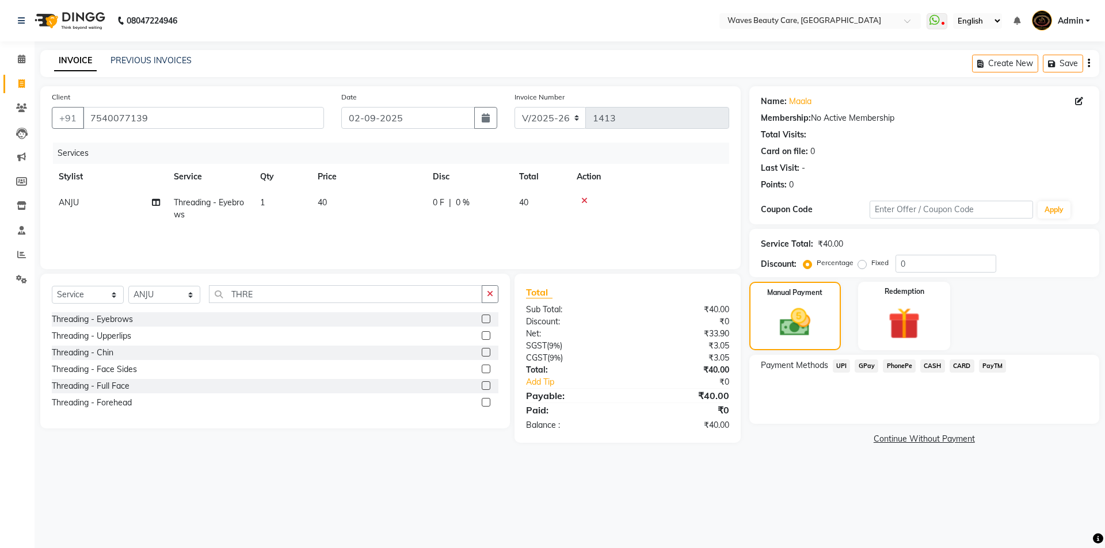
drag, startPoint x: 939, startPoint y: 359, endPoint x: 937, endPoint y: 371, distance: 11.7
click at [939, 360] on span "CASH" at bounding box center [932, 366] width 25 height 13
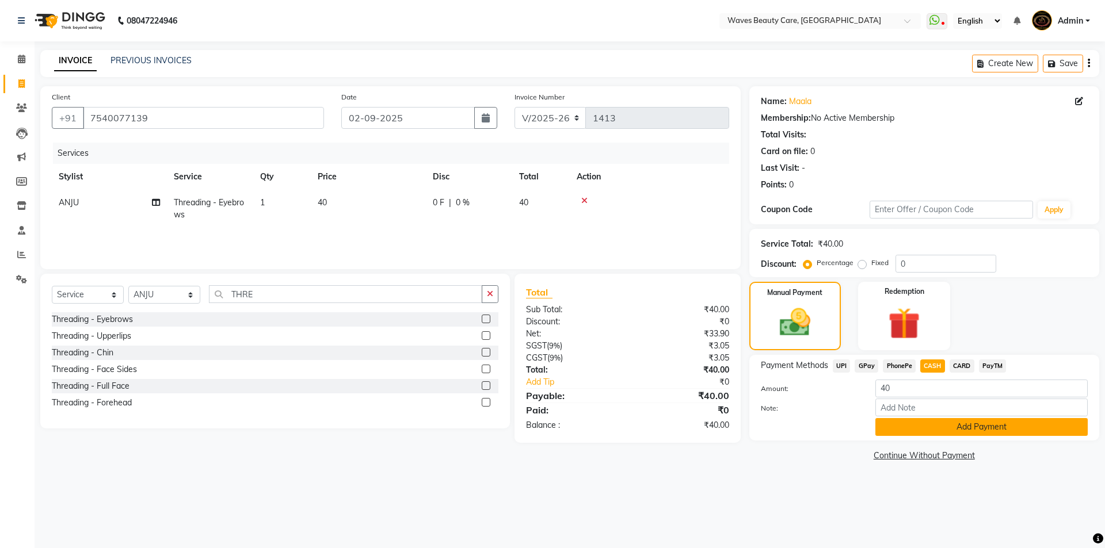
click at [926, 427] on button "Add Payment" at bounding box center [981, 427] width 212 height 18
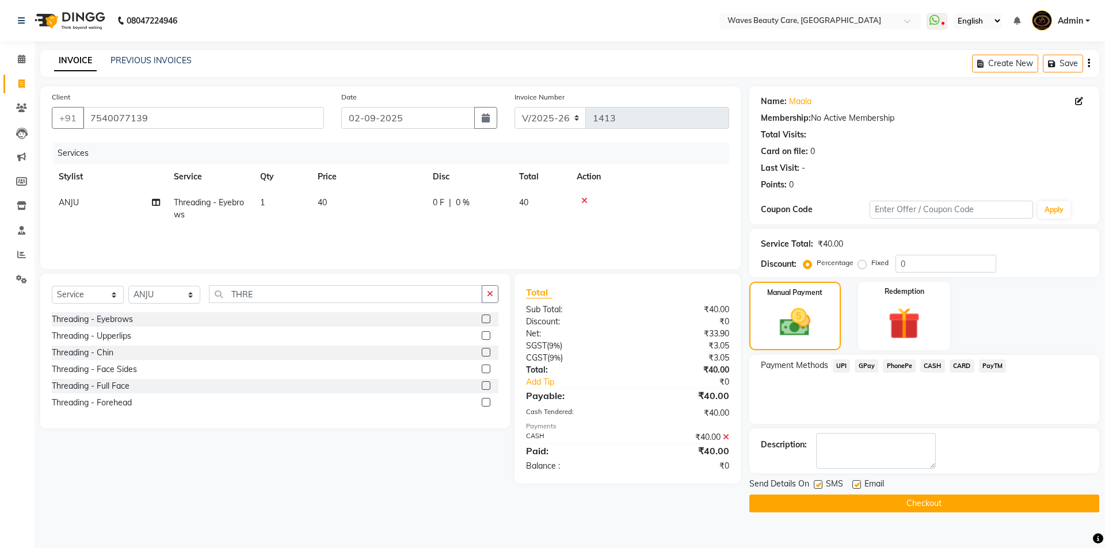
click at [927, 499] on button "Checkout" at bounding box center [924, 504] width 350 height 18
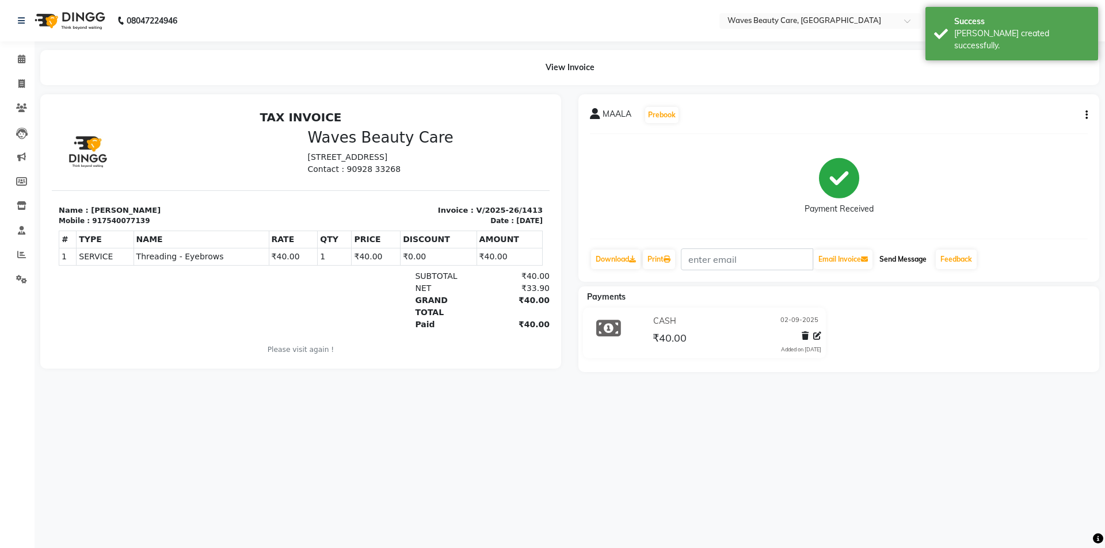
click at [889, 259] on button "Send Message" at bounding box center [902, 260] width 56 height 20
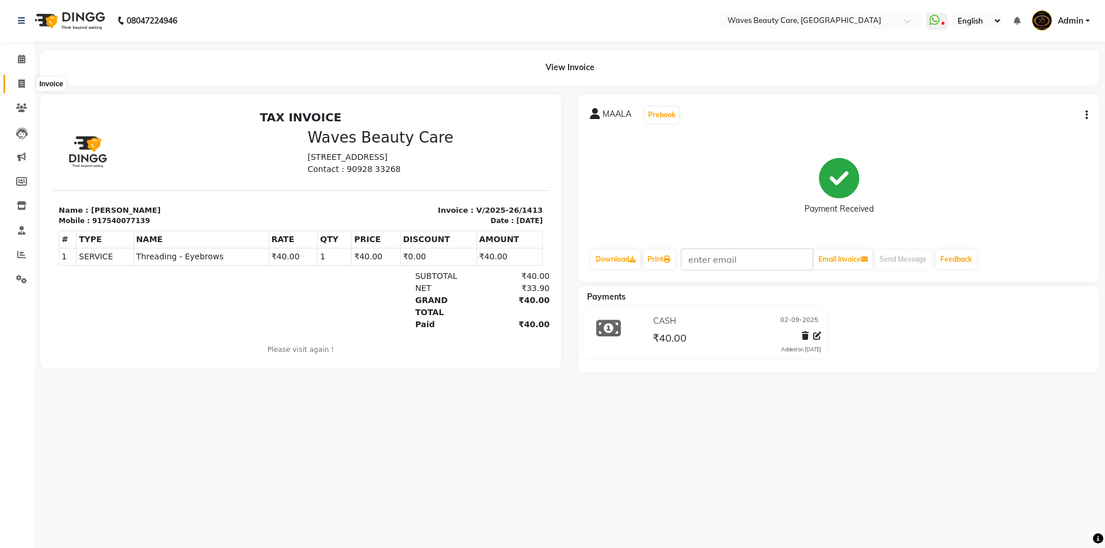
click at [20, 84] on icon at bounding box center [21, 83] width 6 height 9
select select "service"
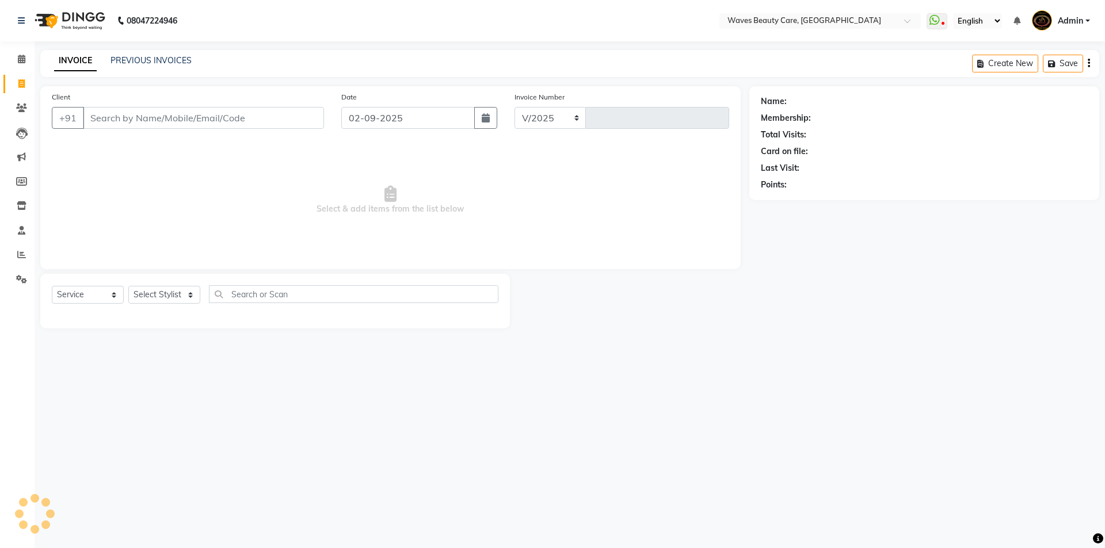
select select "5946"
type input "1414"
click at [91, 119] on input "Client" at bounding box center [203, 118] width 241 height 22
type input "8015165945"
click at [303, 120] on span "Add Client" at bounding box center [294, 118] width 45 height 12
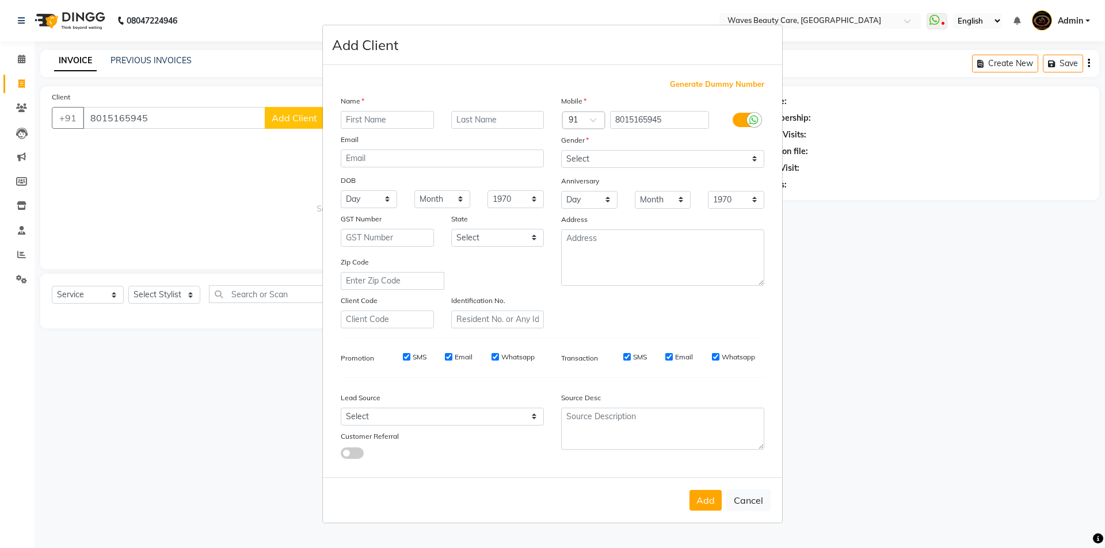
click at [351, 119] on input "text" at bounding box center [387, 120] width 93 height 18
type input "ARCHANA"
click at [636, 154] on select "Select [DEMOGRAPHIC_DATA] [DEMOGRAPHIC_DATA] Other Prefer Not To Say" at bounding box center [662, 159] width 203 height 18
select select "[DEMOGRAPHIC_DATA]"
click at [561, 150] on select "Select [DEMOGRAPHIC_DATA] [DEMOGRAPHIC_DATA] Other Prefer Not To Say" at bounding box center [662, 159] width 203 height 18
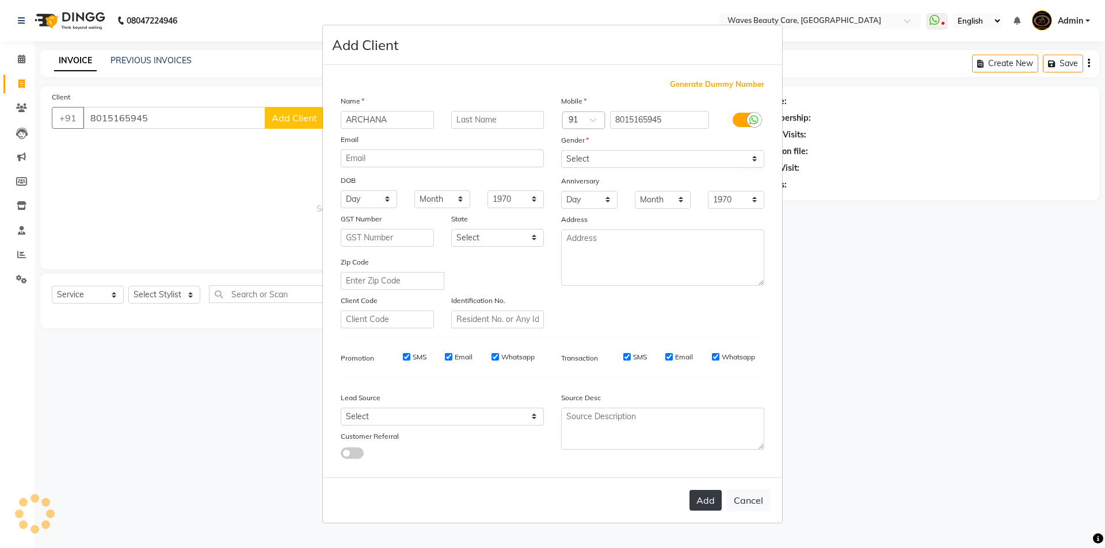
click at [702, 506] on button "Add" at bounding box center [705, 500] width 32 height 21
select select
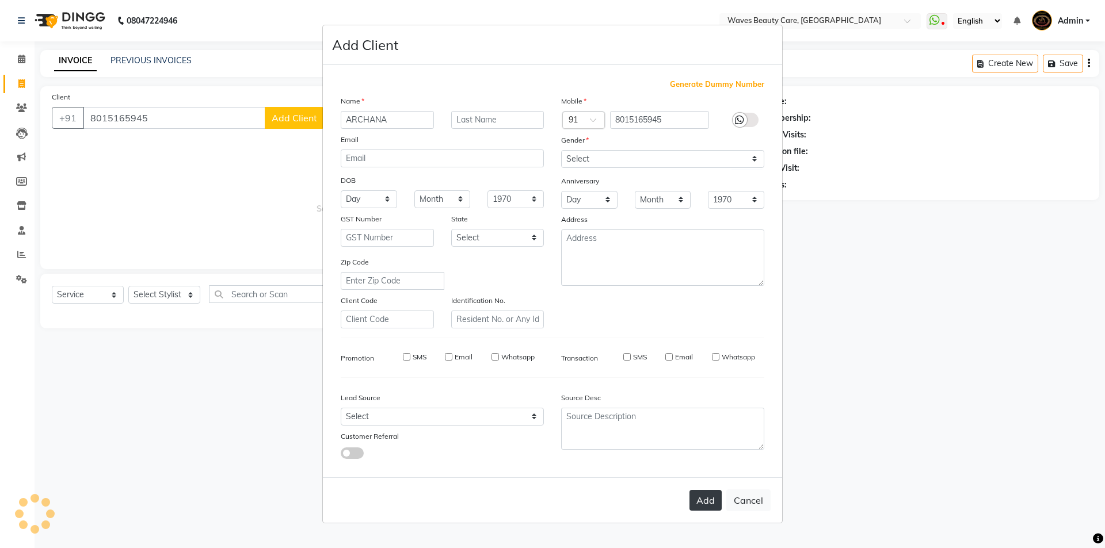
select select
checkbox input "false"
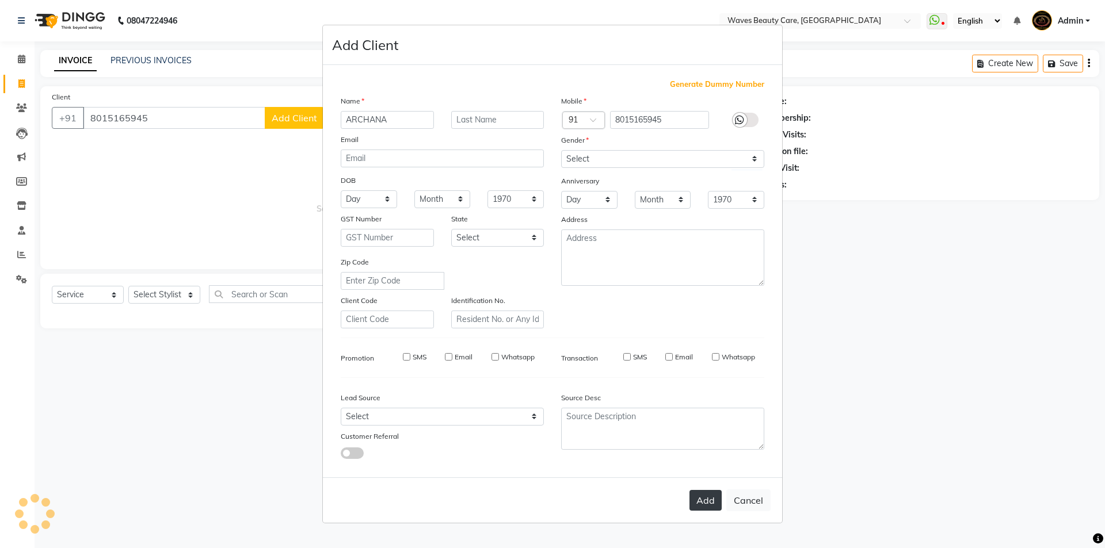
checkbox input "false"
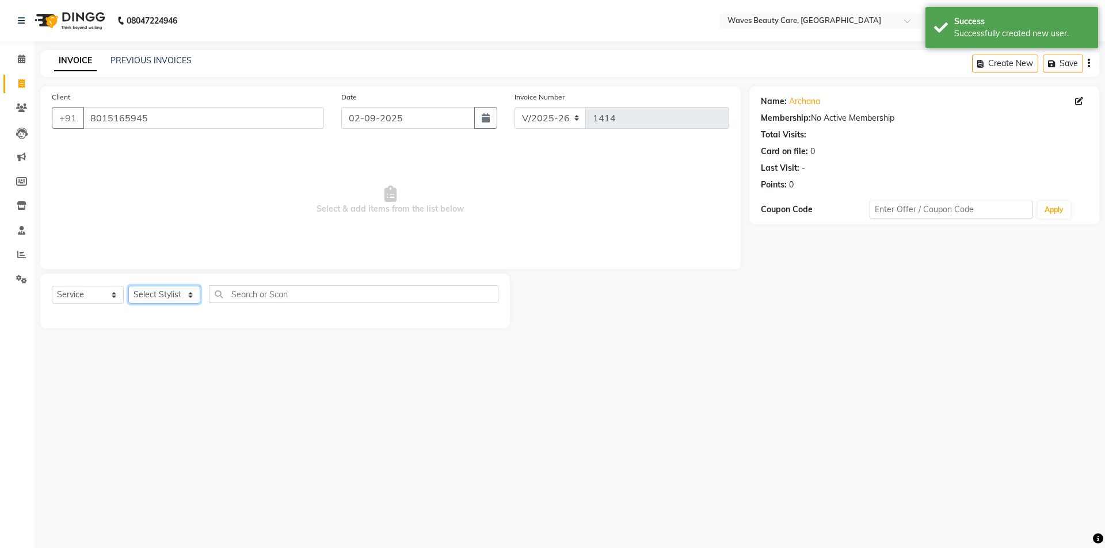
click at [190, 296] on select "Select Stylist ANJU DIVYA Yoganandhi [PERSON_NAME]" at bounding box center [164, 295] width 72 height 18
select select "66638"
click at [128, 286] on select "Select Stylist ANJU DIVYA Yoganandhi [PERSON_NAME]" at bounding box center [164, 295] width 72 height 18
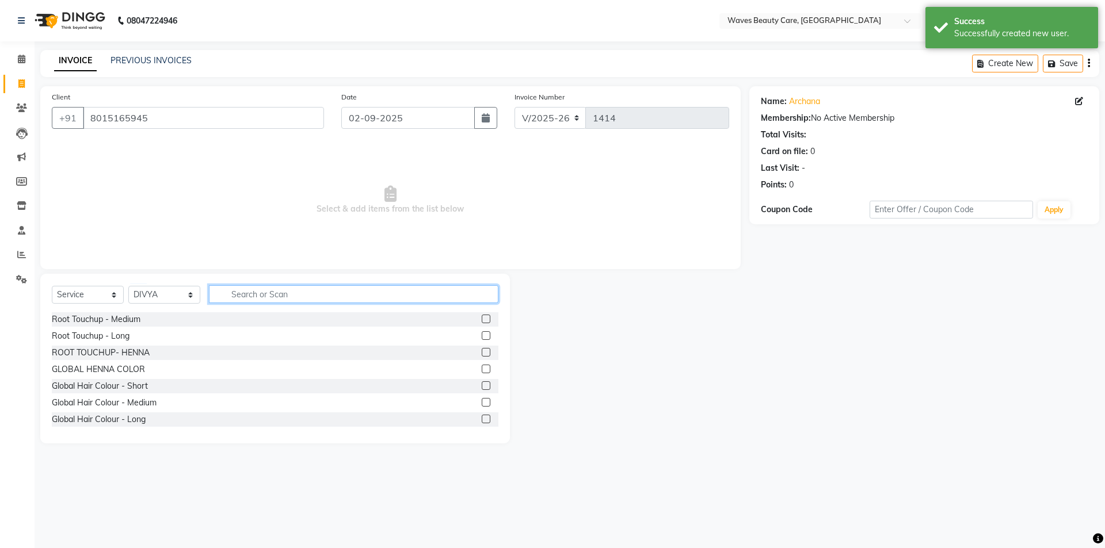
click at [243, 294] on input "text" at bounding box center [353, 294] width 289 height 18
type input "D"
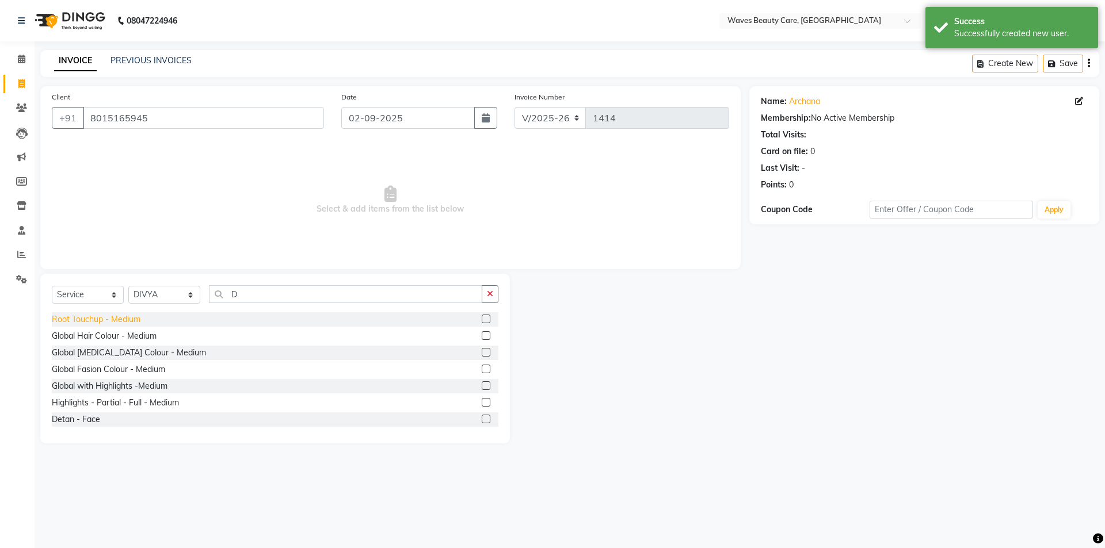
click at [120, 321] on div "Root Touchup - Medium" at bounding box center [96, 320] width 89 height 12
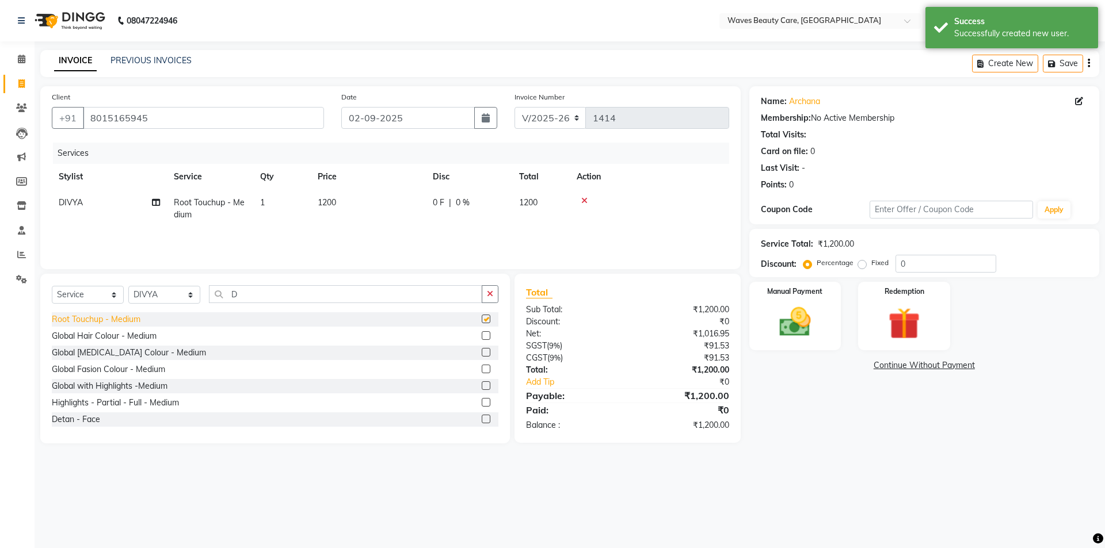
checkbox input "false"
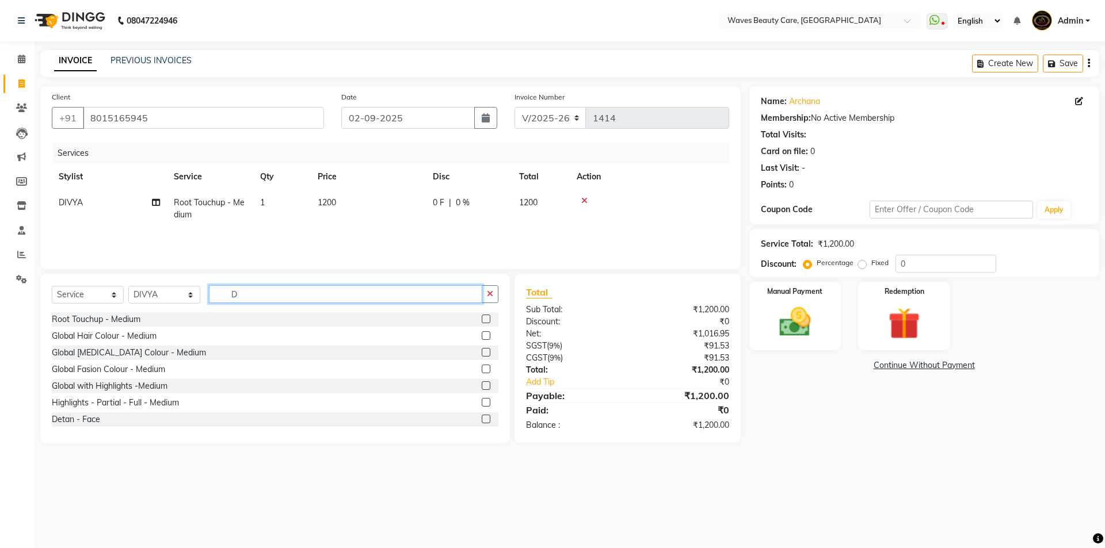
click at [245, 295] on input "D" at bounding box center [345, 294] width 273 height 18
type input "E"
type input "DE"
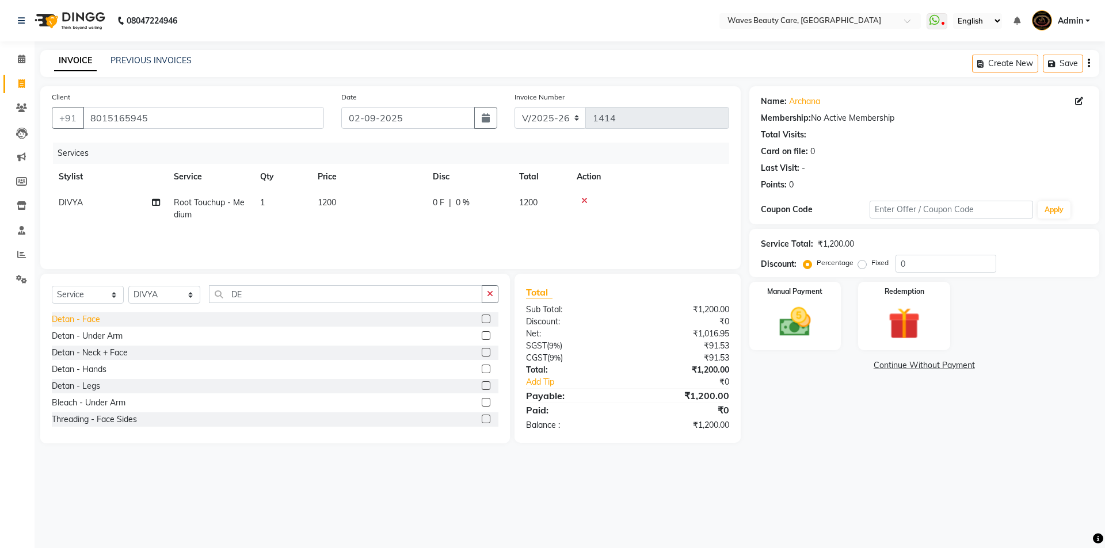
click at [98, 319] on div "Detan - Face" at bounding box center [76, 320] width 48 height 12
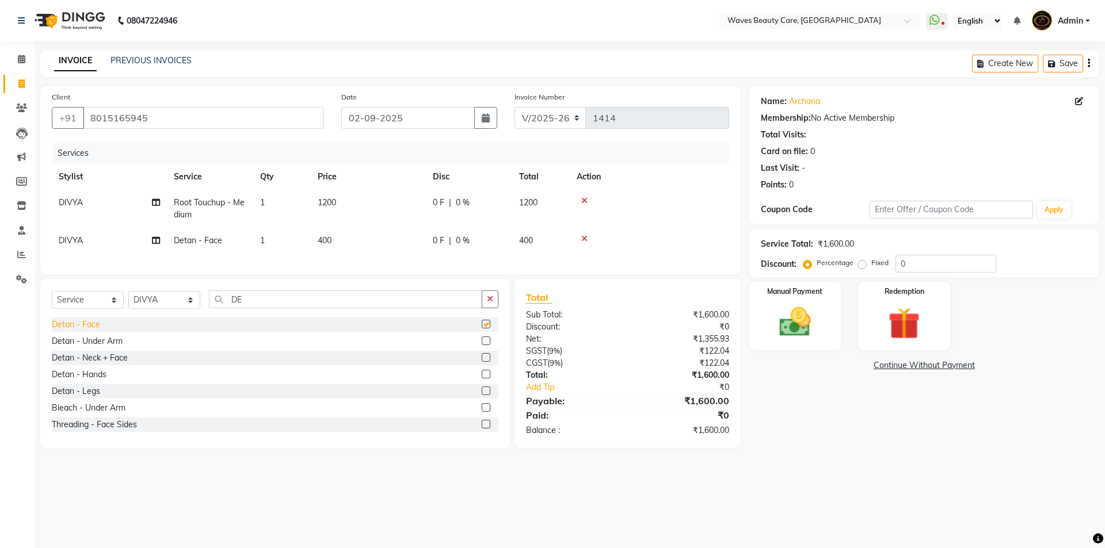
checkbox input "false"
click at [582, 201] on icon at bounding box center [584, 201] width 6 height 8
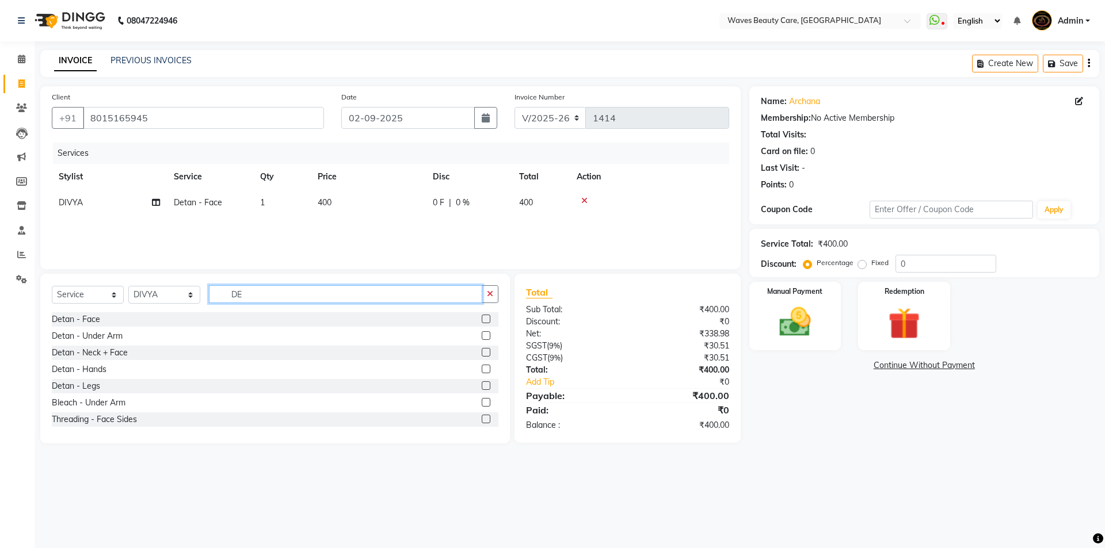
click at [254, 292] on input "DE" at bounding box center [345, 294] width 273 height 18
type input "D"
type input "HYDR"
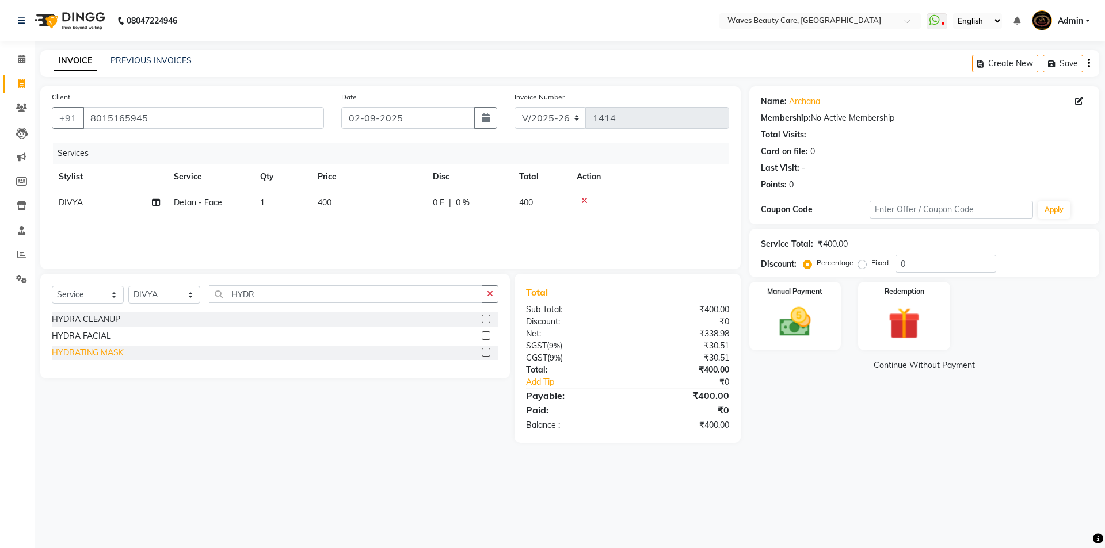
click at [98, 358] on div "HYDRATING MASK" at bounding box center [88, 353] width 72 height 12
checkbox input "false"
click at [292, 293] on input "HYDR" at bounding box center [345, 294] width 273 height 18
type input "H"
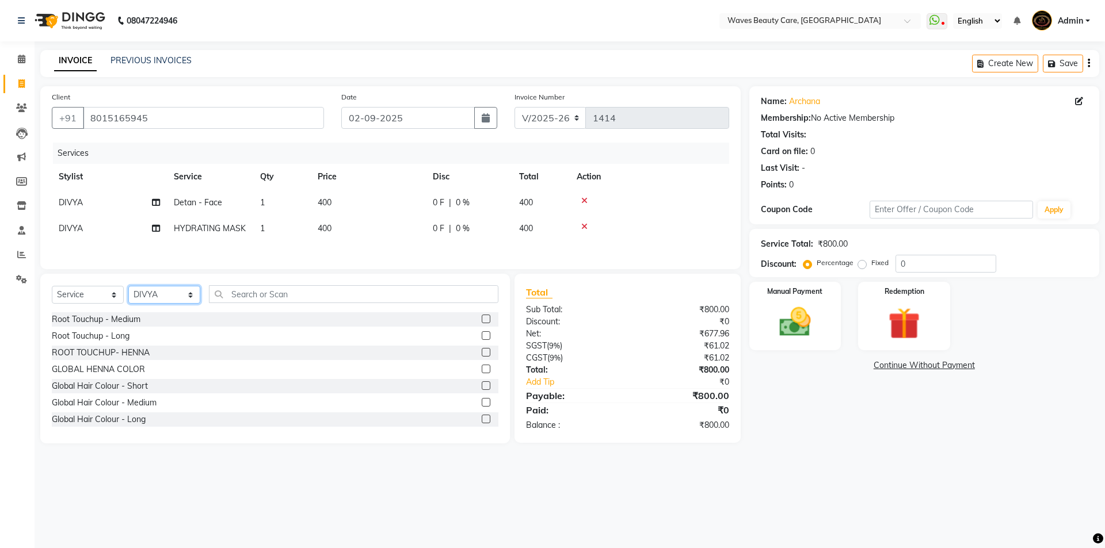
click at [189, 295] on select "Select Stylist ANJU DIVYA Yoganandhi [PERSON_NAME]" at bounding box center [164, 295] width 72 height 18
select select "42275"
click at [128, 288] on select "Select Stylist ANJU DIVYA Yoganandhi [PERSON_NAME]" at bounding box center [164, 295] width 72 height 18
click at [236, 294] on input "text" at bounding box center [353, 294] width 289 height 18
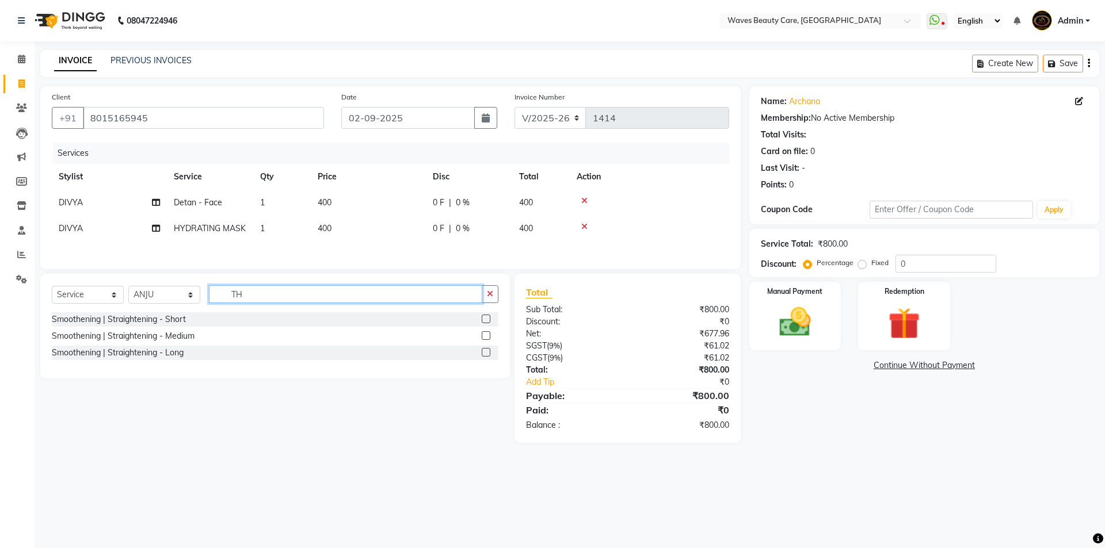
type input "T"
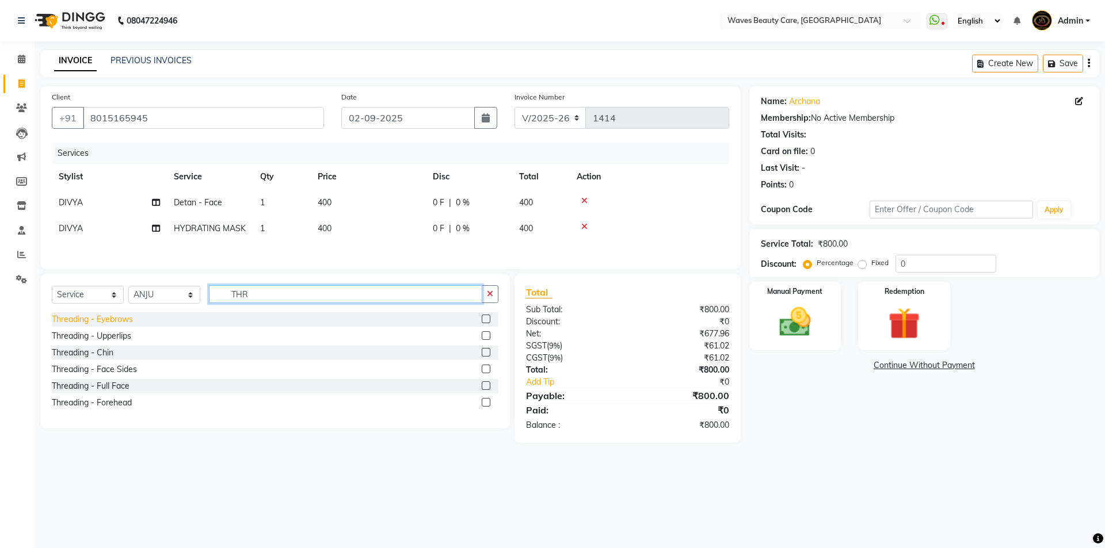
type input "THR"
click at [89, 324] on div "Threading - Eyebrows" at bounding box center [92, 320] width 81 height 12
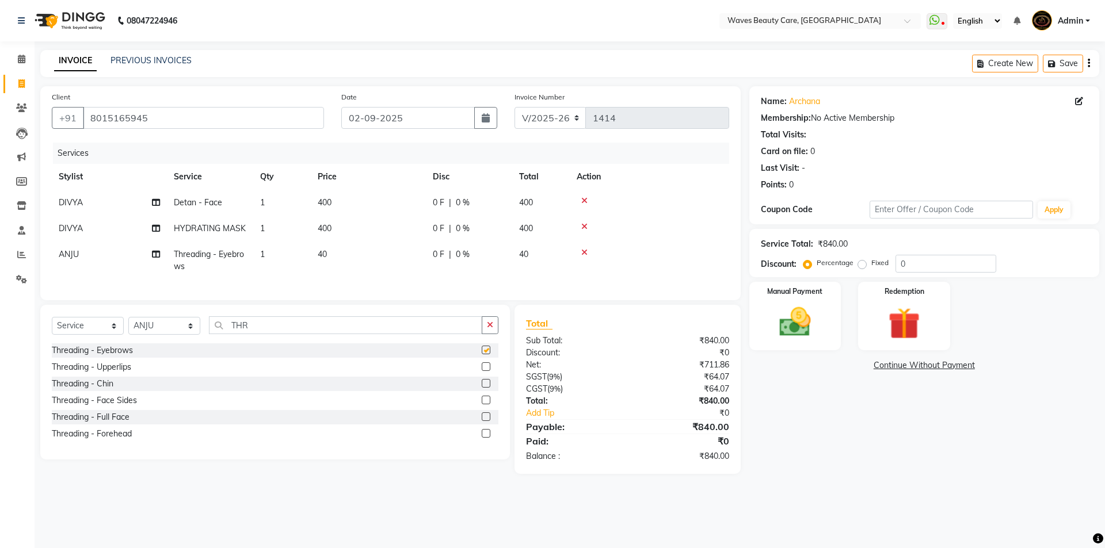
checkbox input "false"
click at [796, 303] on div "Manual Payment" at bounding box center [795, 316] width 96 height 71
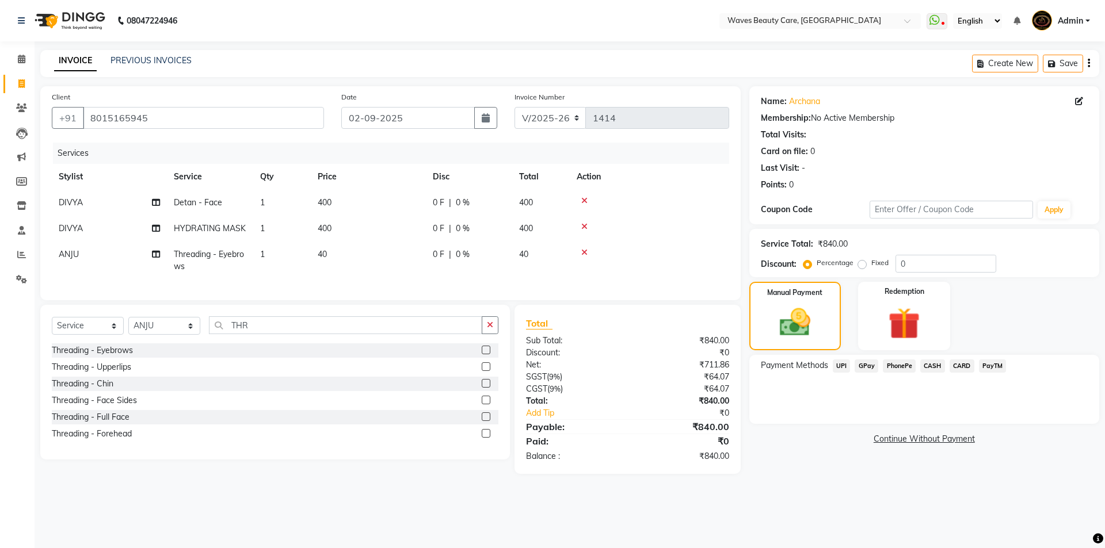
click at [927, 365] on span "CASH" at bounding box center [932, 366] width 25 height 13
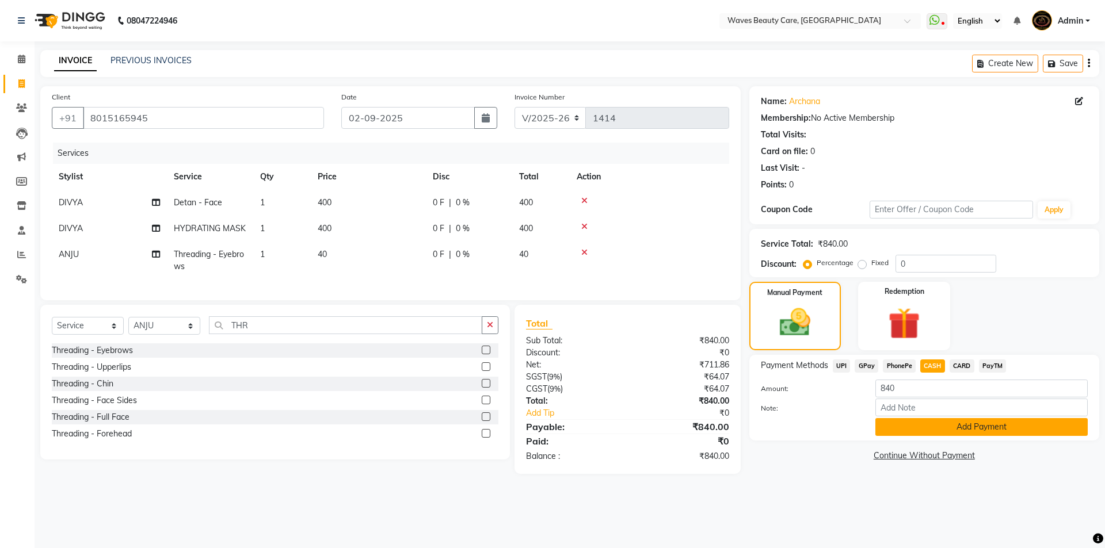
click at [923, 427] on button "Add Payment" at bounding box center [981, 427] width 212 height 18
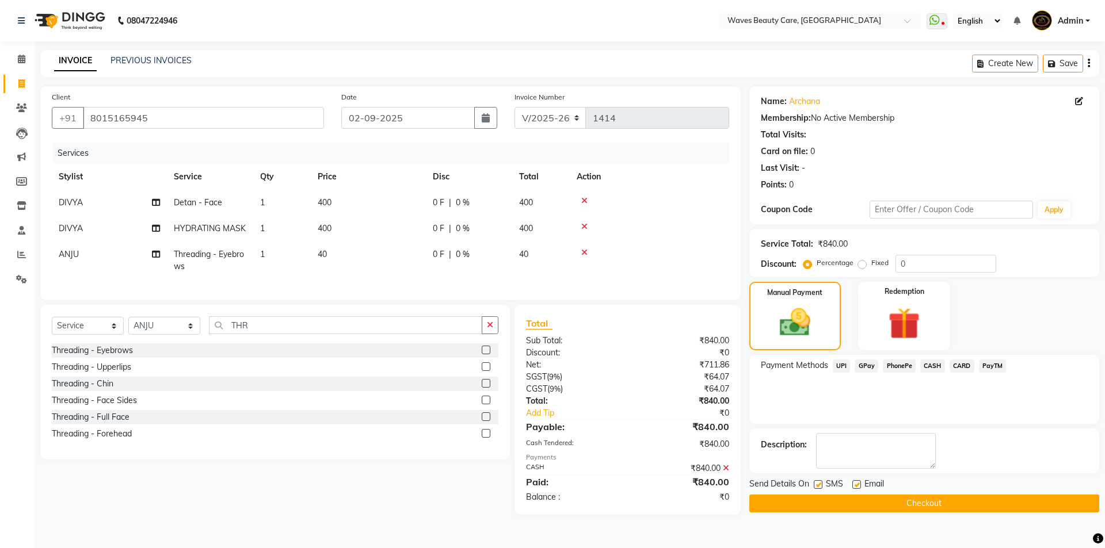
click at [897, 500] on button "Checkout" at bounding box center [924, 504] width 350 height 18
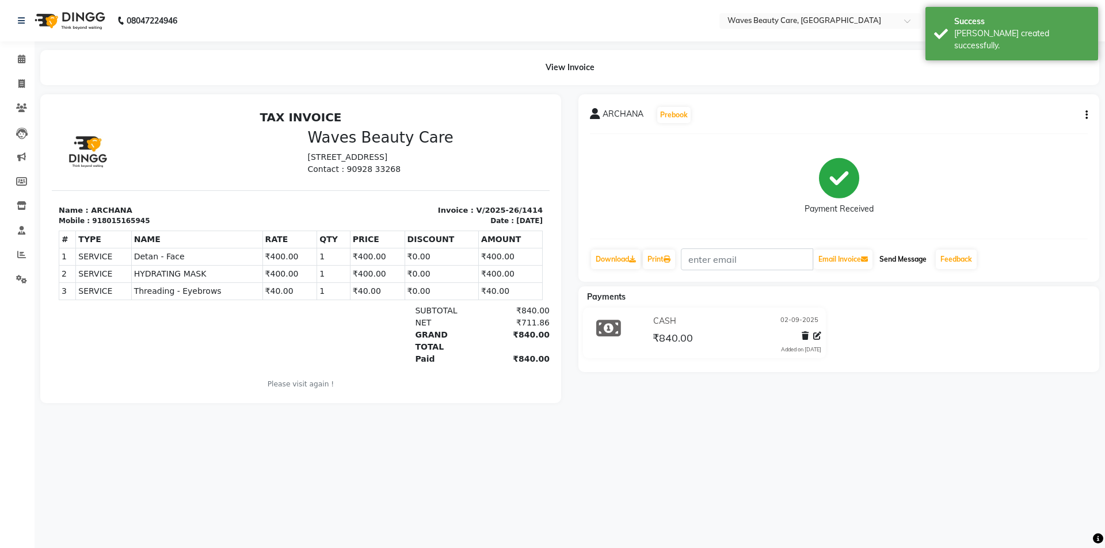
click at [900, 261] on button "Send Message" at bounding box center [902, 260] width 56 height 20
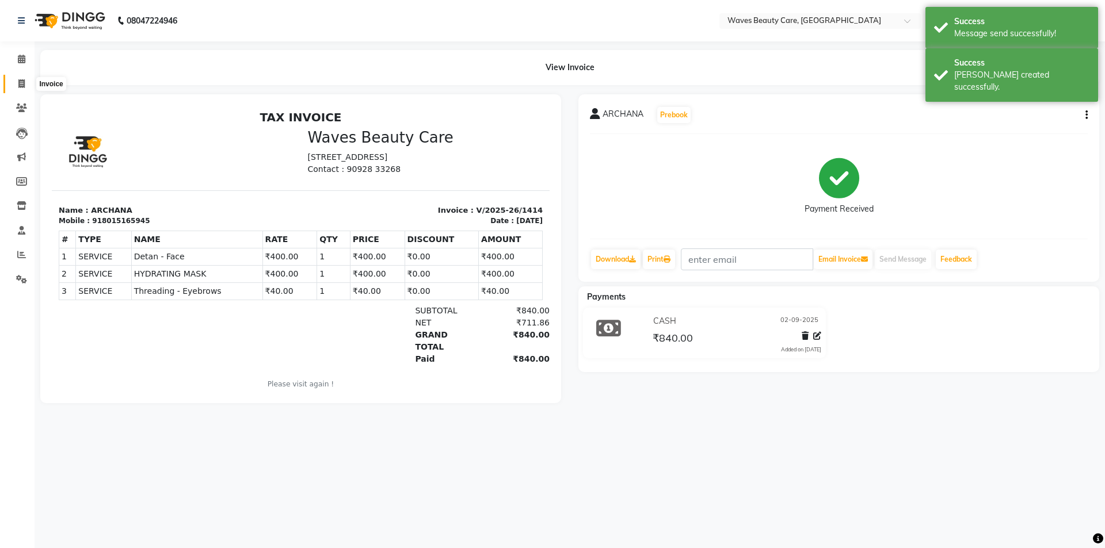
click at [17, 88] on span at bounding box center [22, 84] width 20 height 13
select select "service"
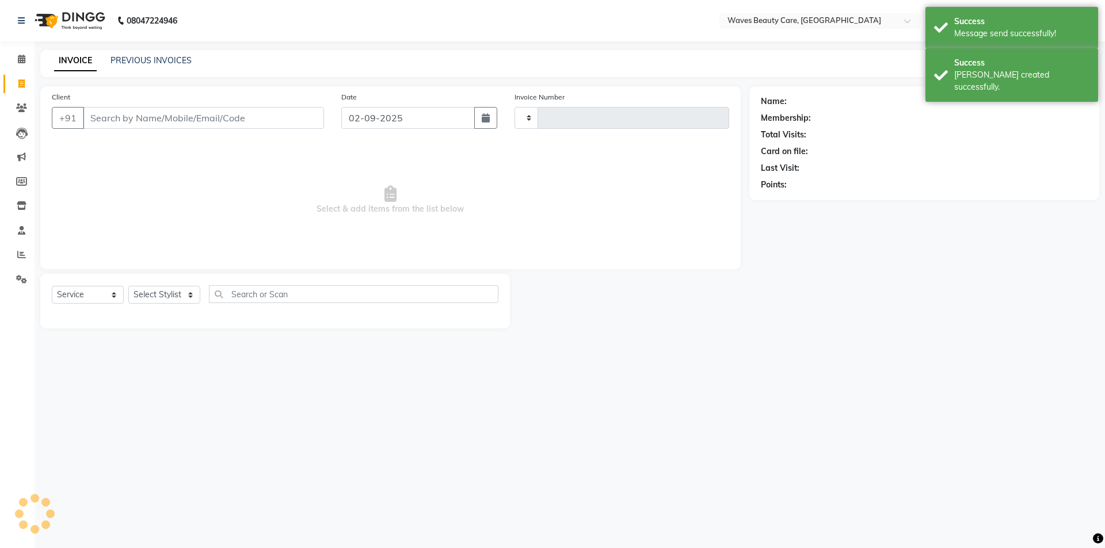
type input "1415"
select select "5946"
